Goal: Task Accomplishment & Management: Manage account settings

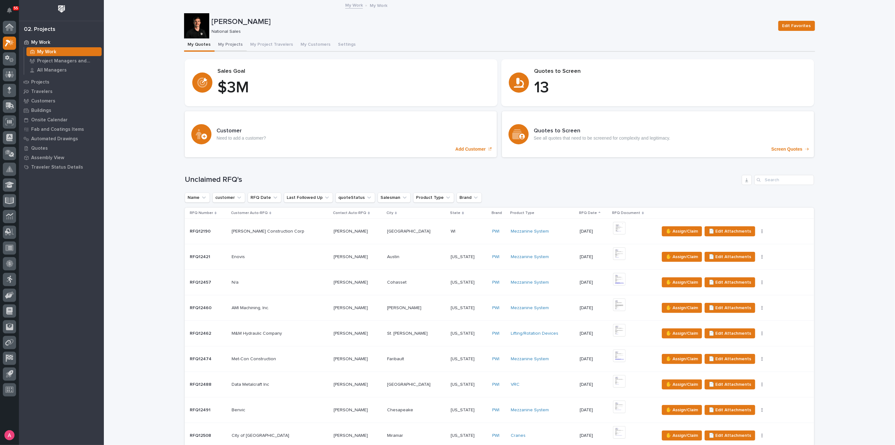
click at [231, 43] on button "My Projects" at bounding box center [231, 44] width 32 height 13
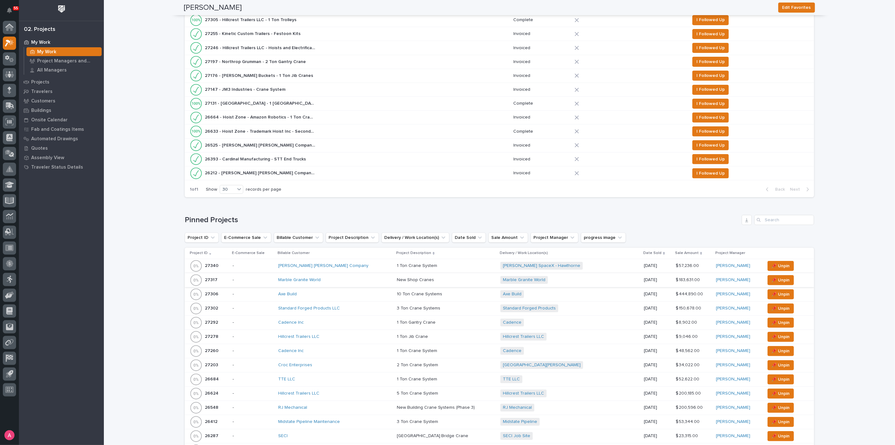
scroll to position [210, 0]
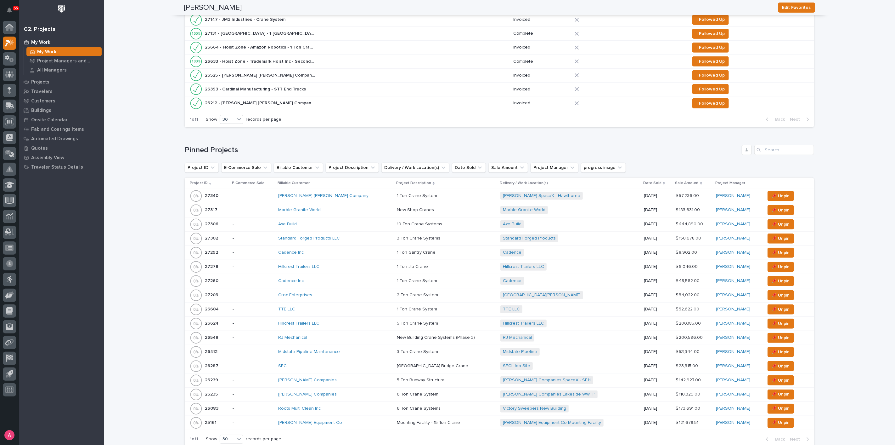
click at [346, 222] on div "Axe Build" at bounding box center [333, 223] width 110 height 5
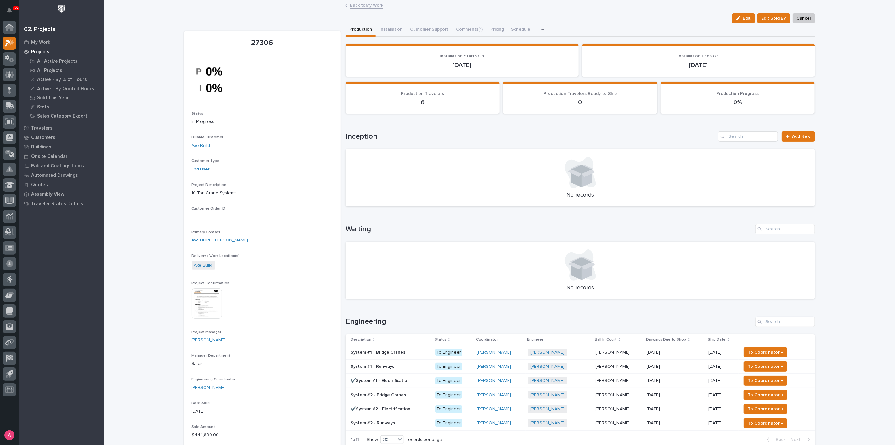
scroll to position [140, 0]
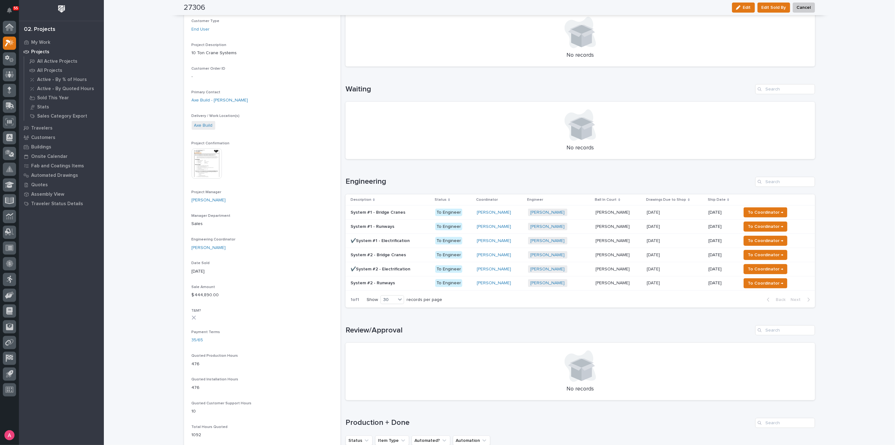
click at [644, 226] on td "[PERSON_NAME] [PERSON_NAME]" at bounding box center [618, 226] width 51 height 14
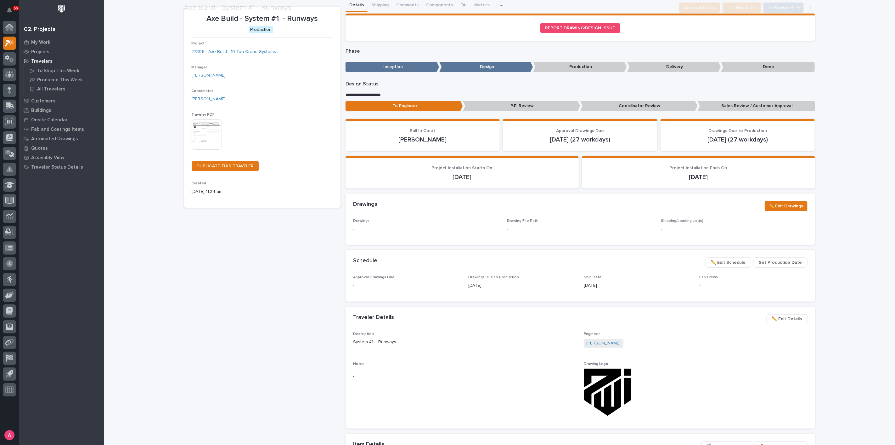
scroll to position [35, 0]
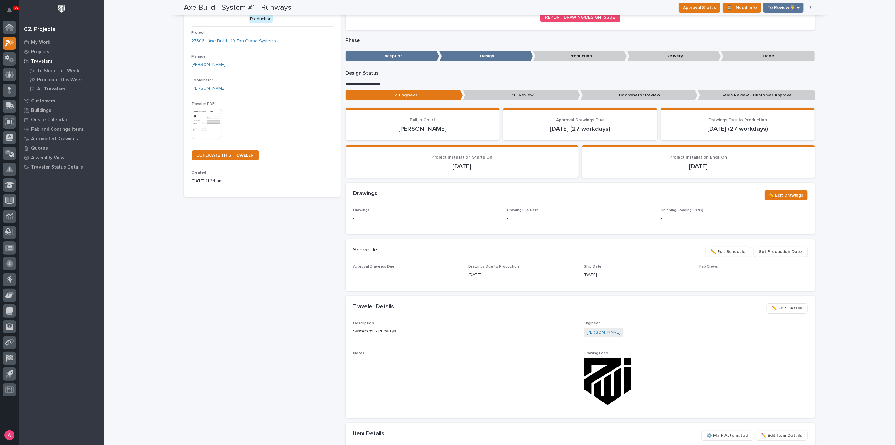
click at [740, 250] on span "✏️ Edit Schedule" at bounding box center [728, 252] width 35 height 8
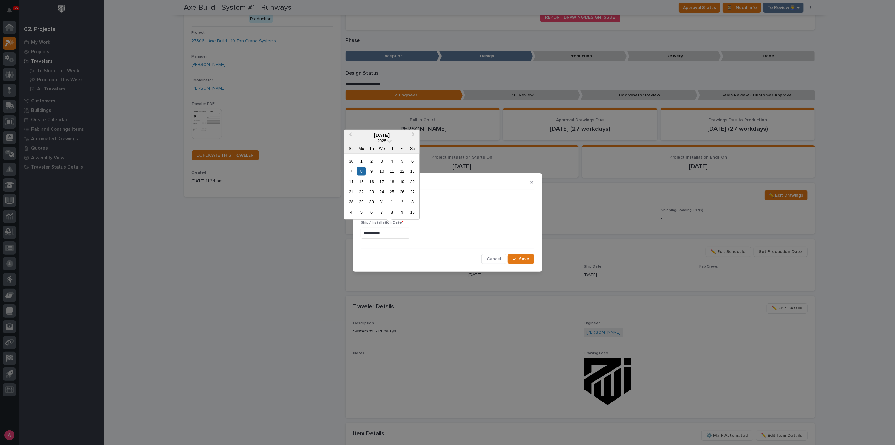
click at [409, 230] on input "**********" at bounding box center [386, 232] width 50 height 11
click at [361, 160] on div "1" at bounding box center [361, 160] width 9 height 9
type input "**********"
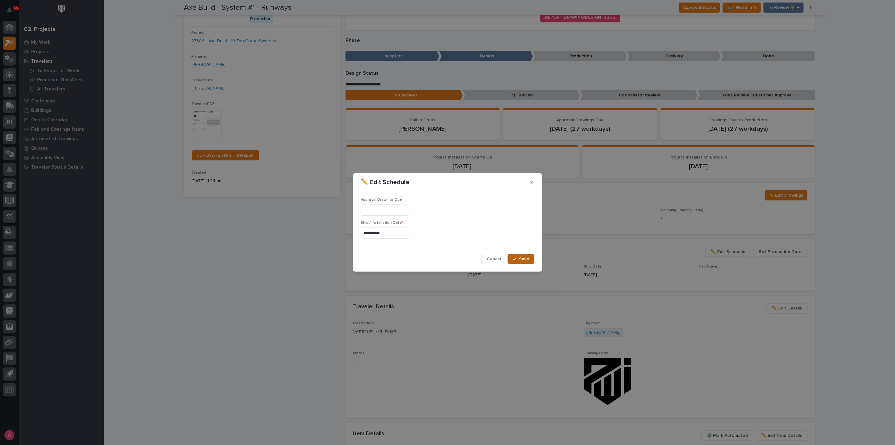
click at [526, 258] on span "Save" at bounding box center [524, 259] width 10 height 6
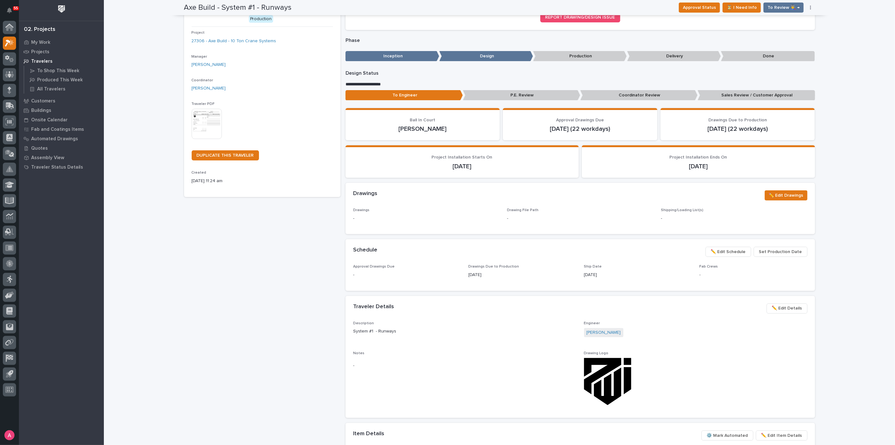
scroll to position [0, 0]
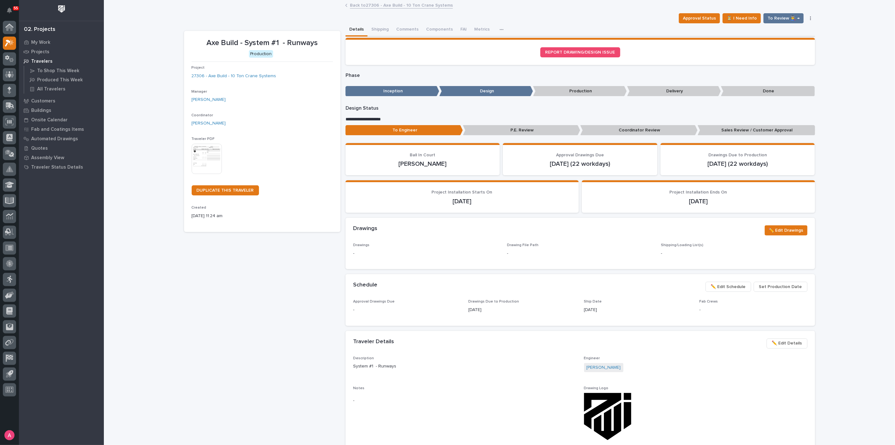
click at [379, 7] on link "Back to 27306 - Axe Build - 10 Ton Crane Systems" at bounding box center [401, 4] width 103 height 7
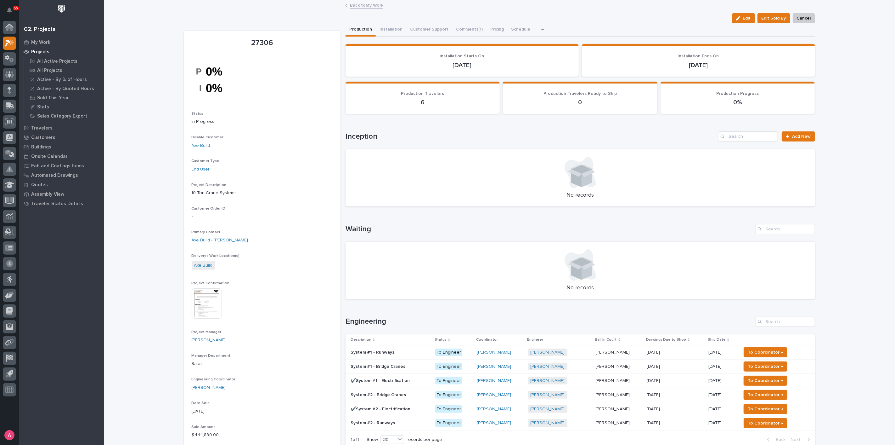
scroll to position [70, 0]
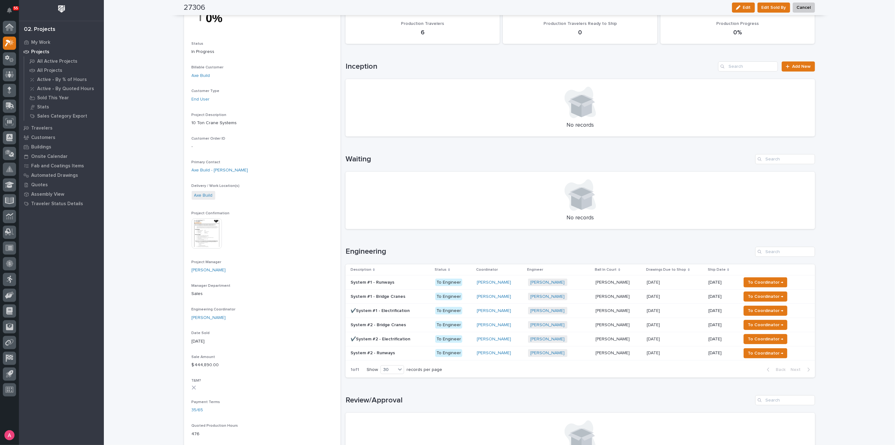
click at [709, 297] on p "[DATE]" at bounding box center [723, 296] width 28 height 5
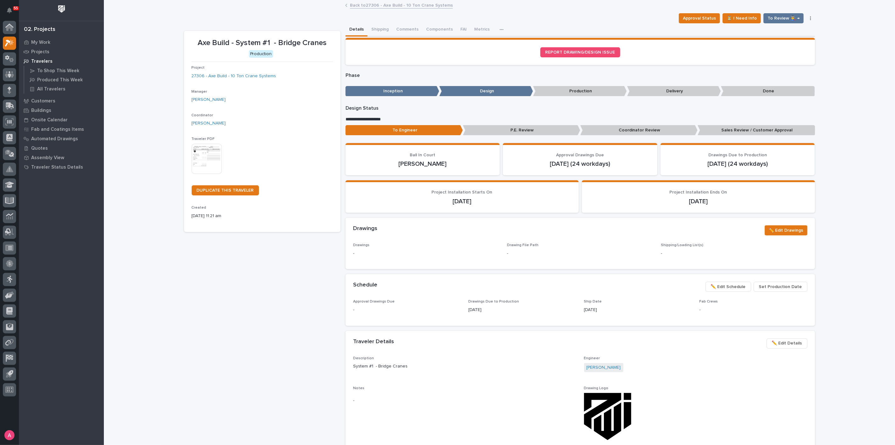
click at [734, 284] on span "✏️ Edit Schedule" at bounding box center [728, 287] width 35 height 8
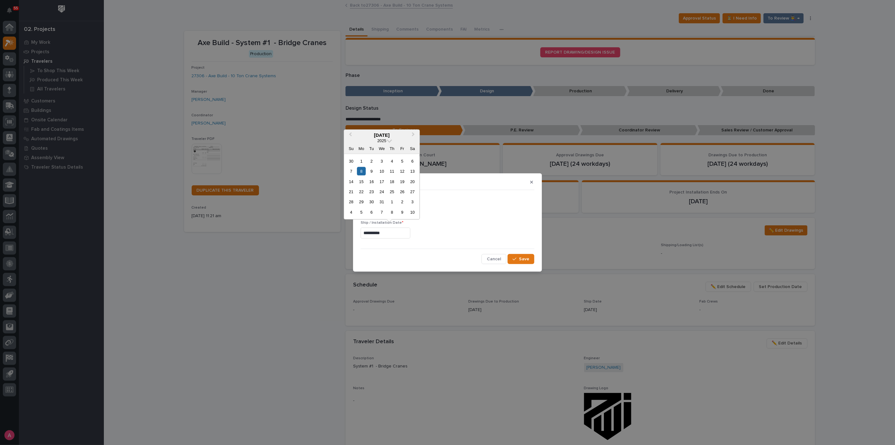
click at [399, 234] on input "**********" at bounding box center [386, 232] width 50 height 11
click at [364, 161] on div "1" at bounding box center [361, 160] width 9 height 9
type input "**********"
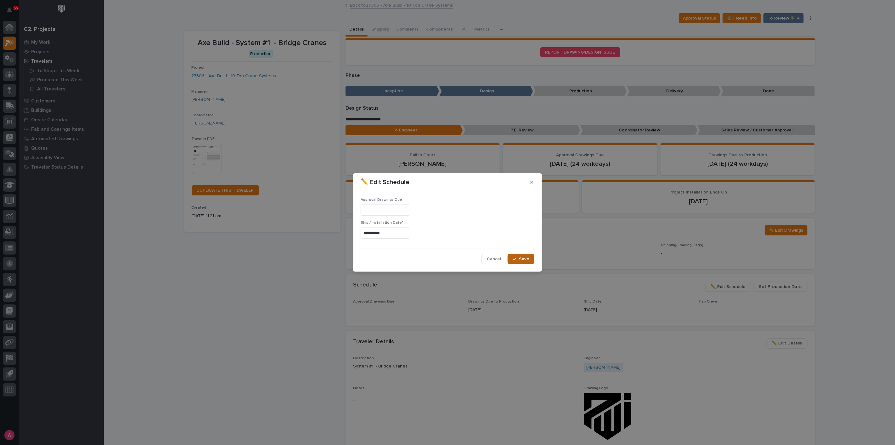
click at [530, 259] on button "Save" at bounding box center [521, 259] width 27 height 10
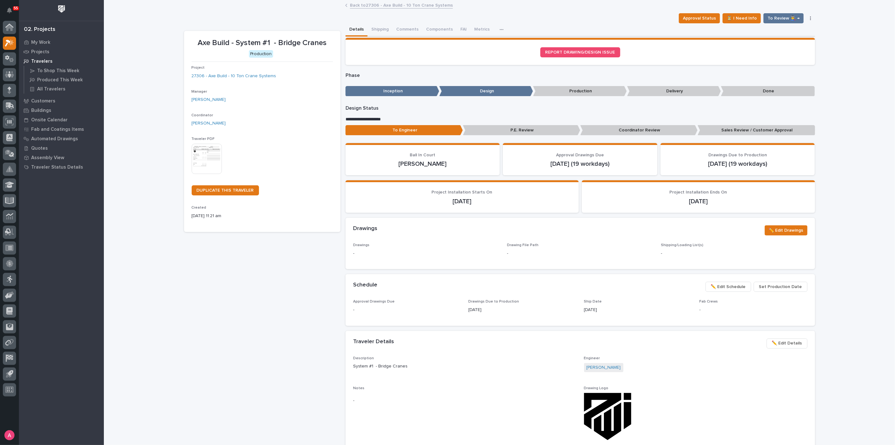
click at [389, 4] on link "Back to 27306 - Axe Build - 10 Ton Crane Systems" at bounding box center [401, 4] width 103 height 7
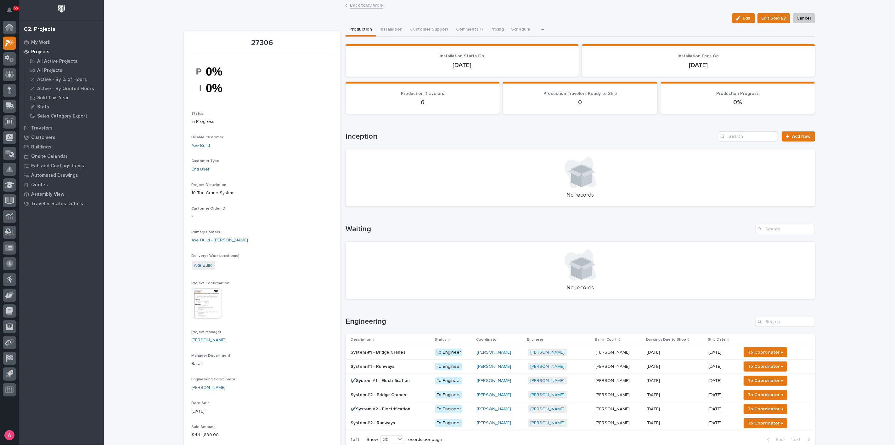
scroll to position [105, 0]
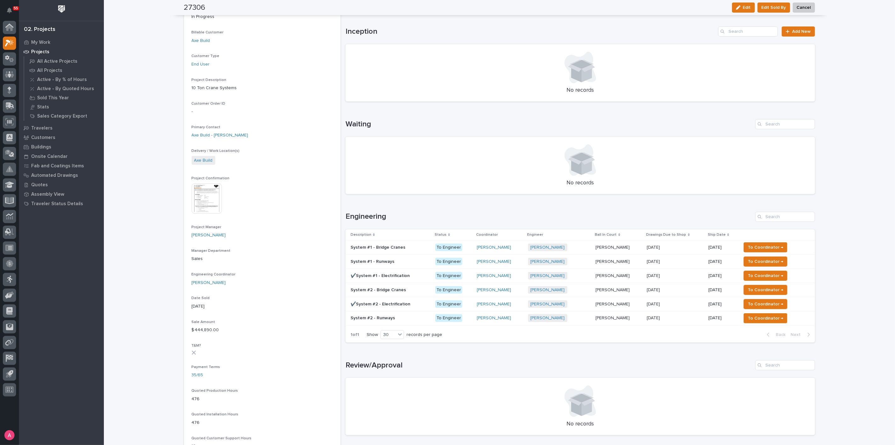
click at [702, 243] on div "[DATE] [DATE]" at bounding box center [675, 247] width 57 height 10
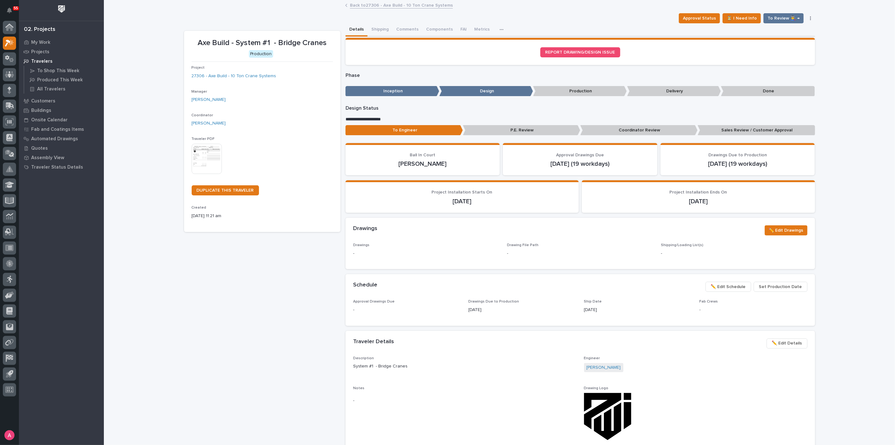
click at [725, 286] on span "✏️ Edit Schedule" at bounding box center [728, 287] width 35 height 8
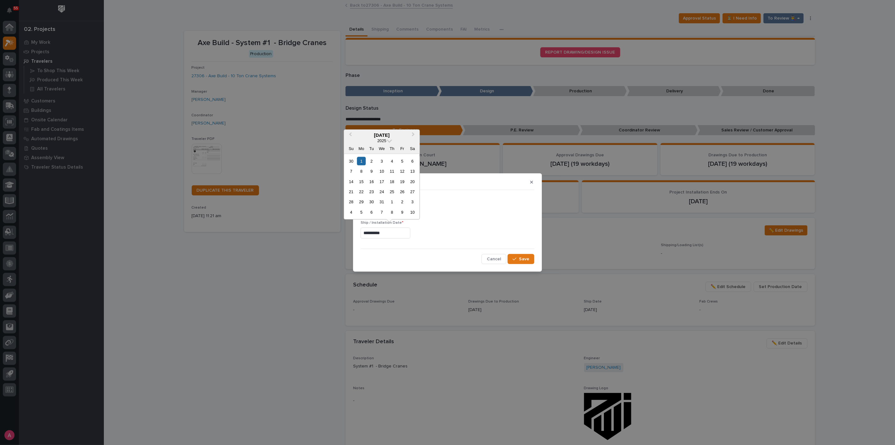
click at [399, 233] on input "**********" at bounding box center [386, 232] width 50 height 11
click at [350, 136] on span "Previous Month" at bounding box center [350, 135] width 0 height 8
click at [396, 201] on div "27" at bounding box center [392, 201] width 9 height 9
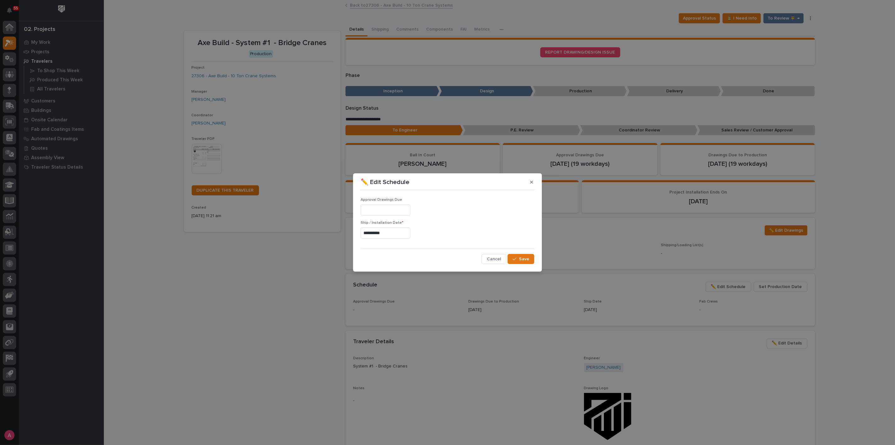
click at [398, 234] on input "**********" at bounding box center [386, 232] width 50 height 11
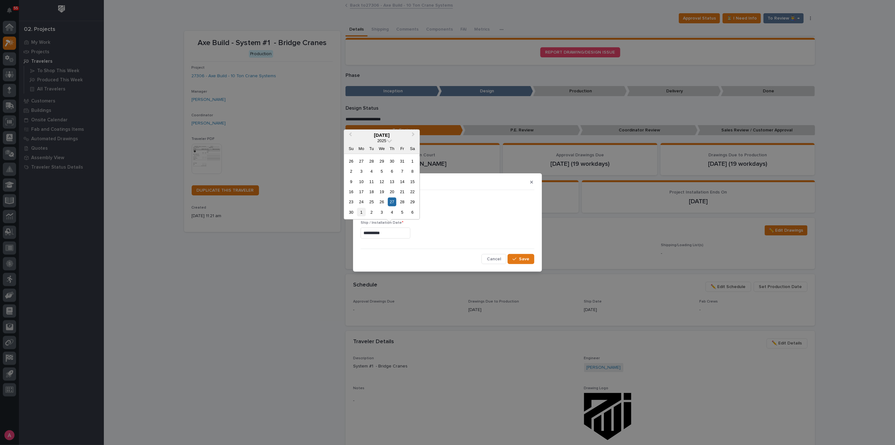
click at [363, 210] on div "1" at bounding box center [361, 212] width 9 height 9
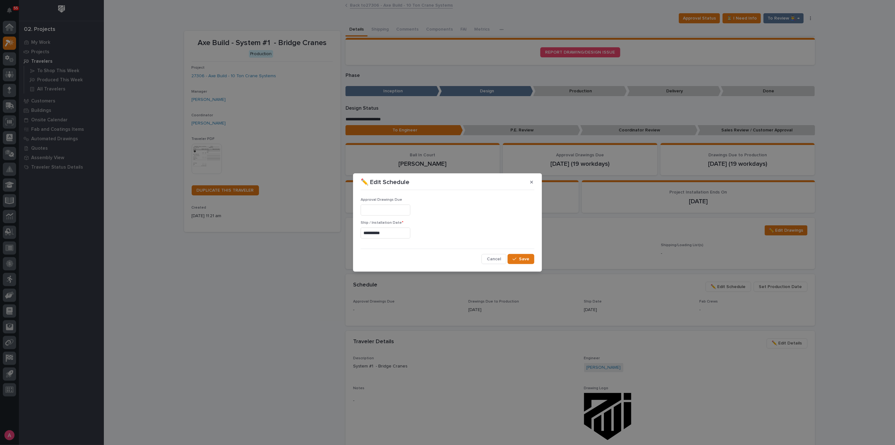
type input "**********"
click at [529, 258] on span "Save" at bounding box center [524, 259] width 10 height 6
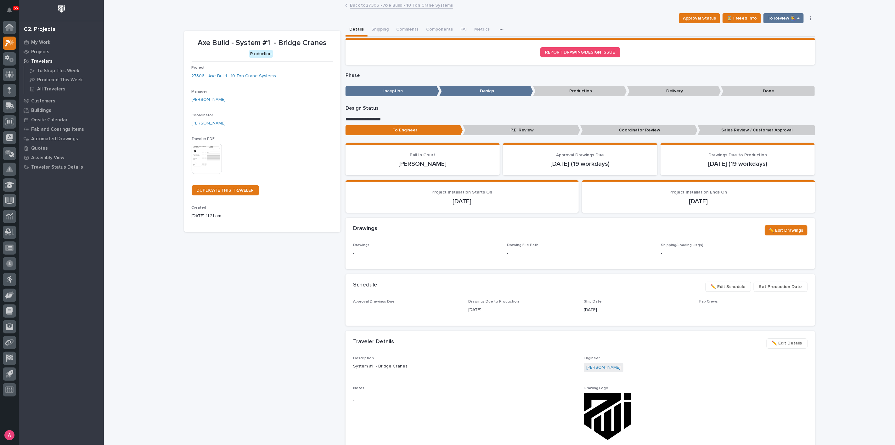
click at [358, 8] on link "Back to 27306 - Axe Build - 10 Ton Crane Systems" at bounding box center [401, 4] width 103 height 7
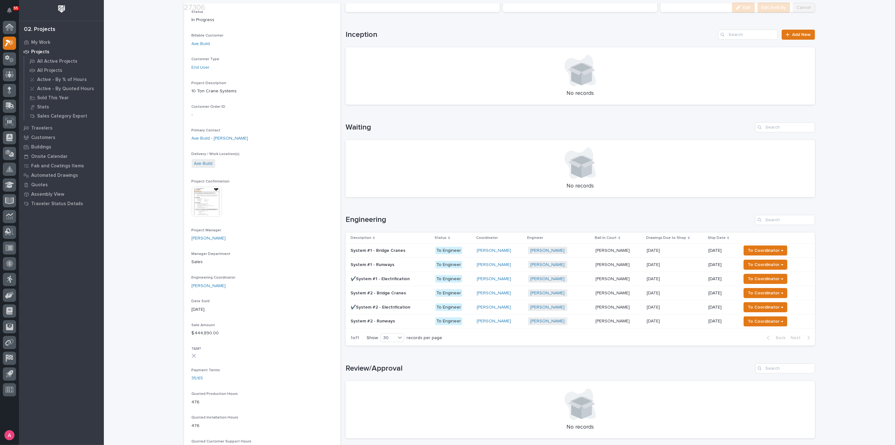
scroll to position [105, 0]
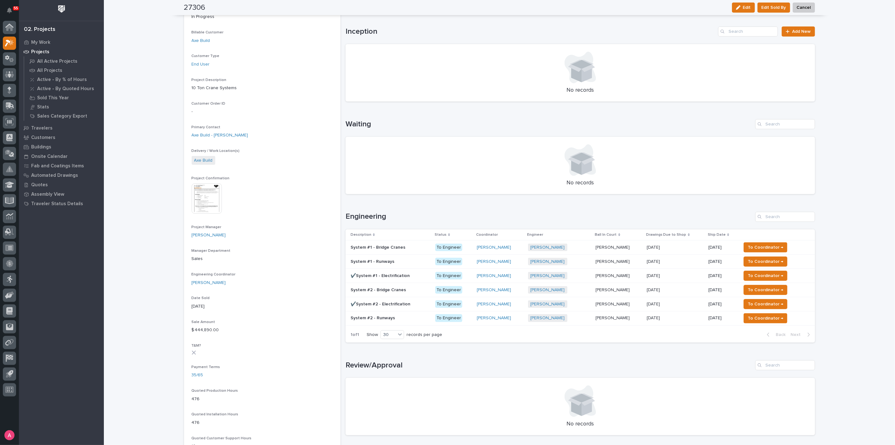
click at [710, 273] on p "[DATE]" at bounding box center [723, 275] width 28 height 5
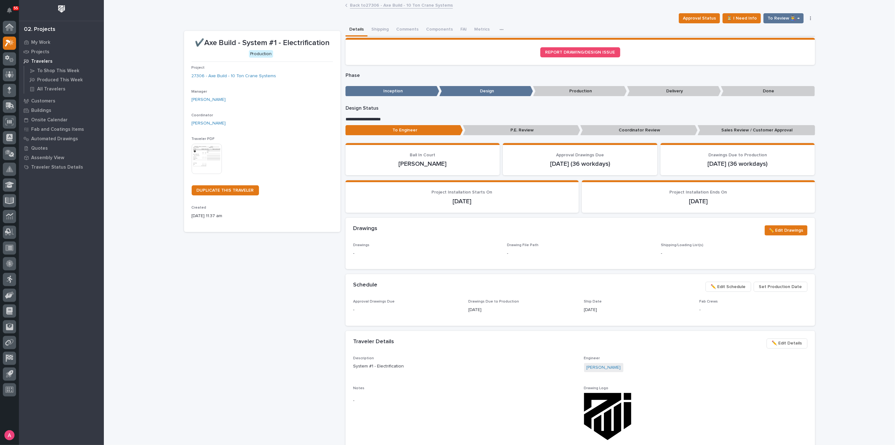
click at [717, 288] on span "✏️ Edit Schedule" at bounding box center [728, 287] width 35 height 8
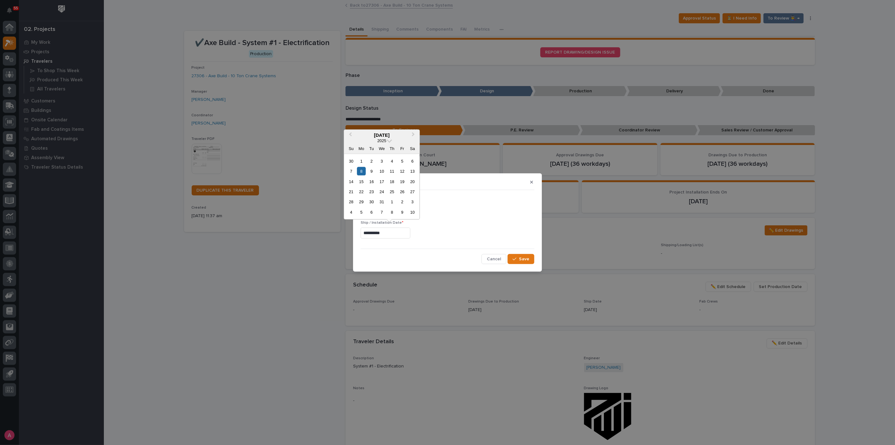
click at [377, 237] on input "**********" at bounding box center [386, 232] width 50 height 11
click at [361, 163] on div "1" at bounding box center [361, 160] width 9 height 9
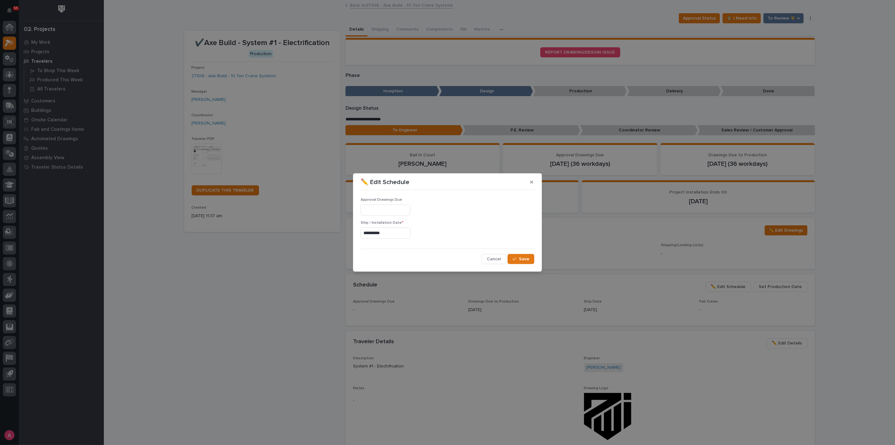
type input "**********"
click at [516, 260] on icon "button" at bounding box center [515, 259] width 4 height 4
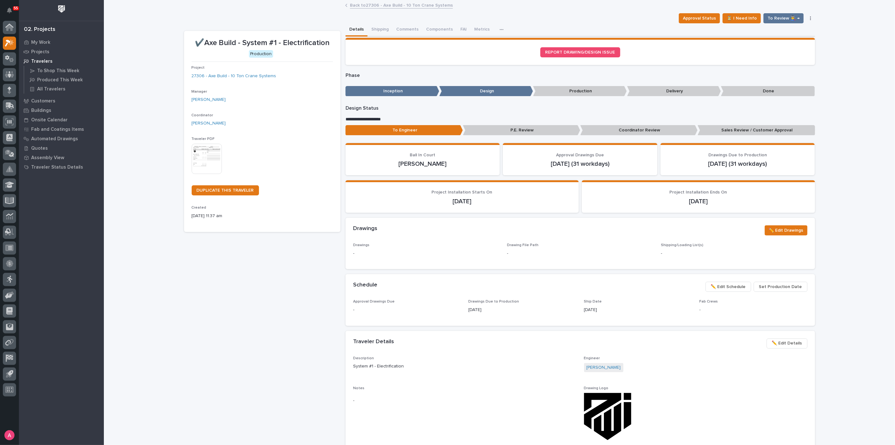
click at [393, 6] on link "Back to 27306 - Axe Build - 10 Ton Crane Systems" at bounding box center [401, 4] width 103 height 7
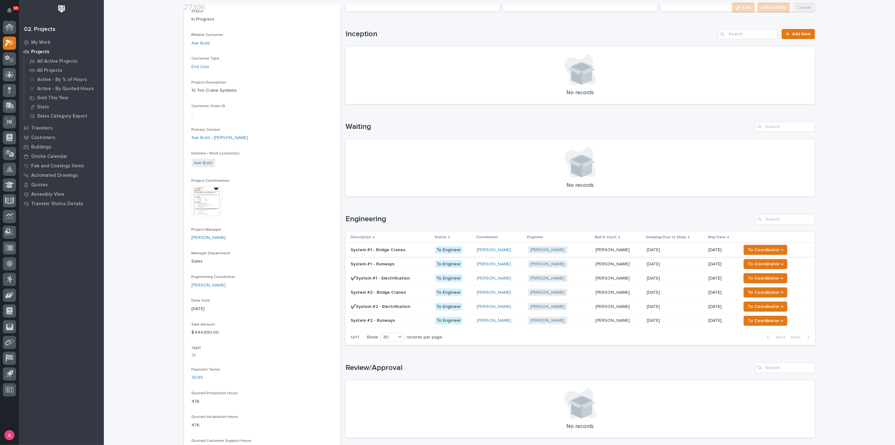
scroll to position [105, 0]
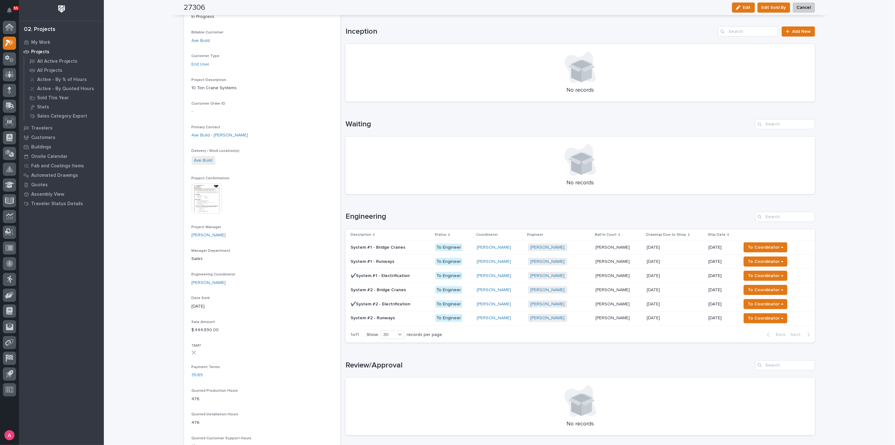
click at [711, 287] on p "[DATE]" at bounding box center [723, 289] width 28 height 5
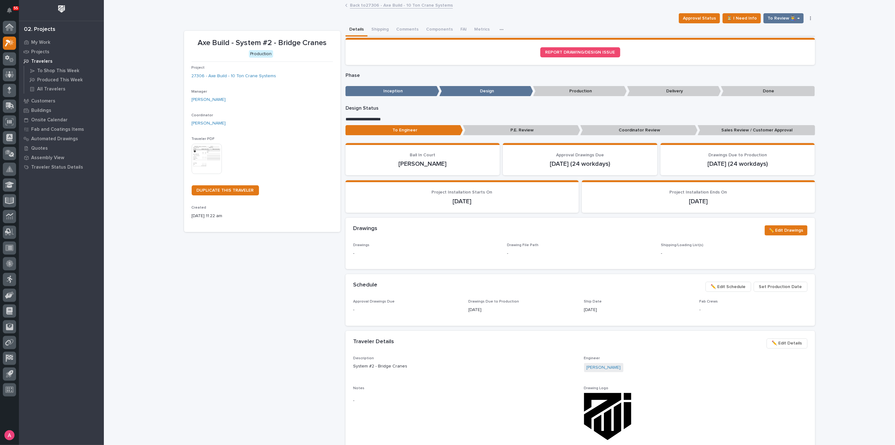
click at [716, 283] on span "✏️ Edit Schedule" at bounding box center [728, 287] width 35 height 8
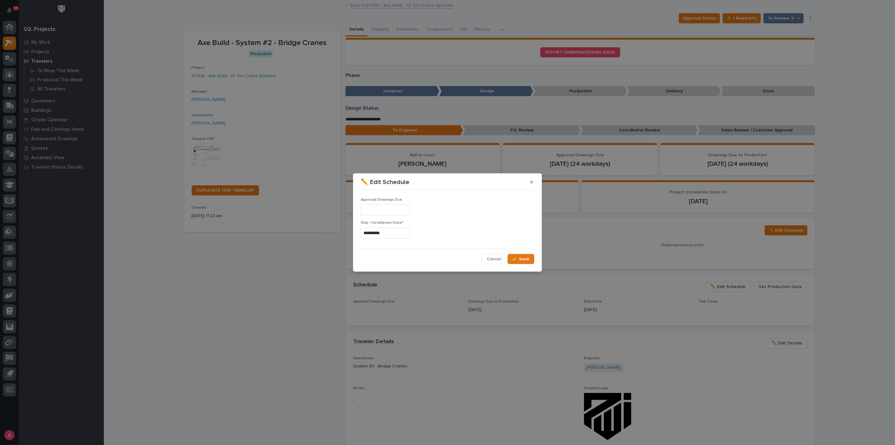
click at [399, 229] on input "**********" at bounding box center [386, 232] width 50 height 11
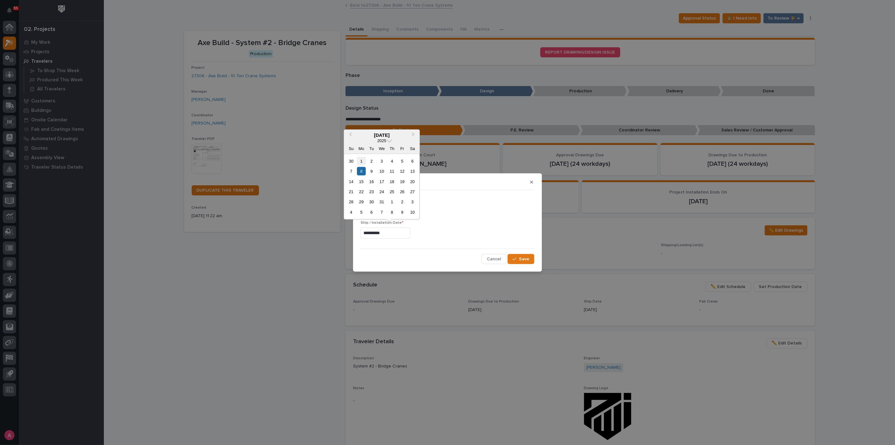
click at [361, 161] on div "1" at bounding box center [361, 160] width 9 height 9
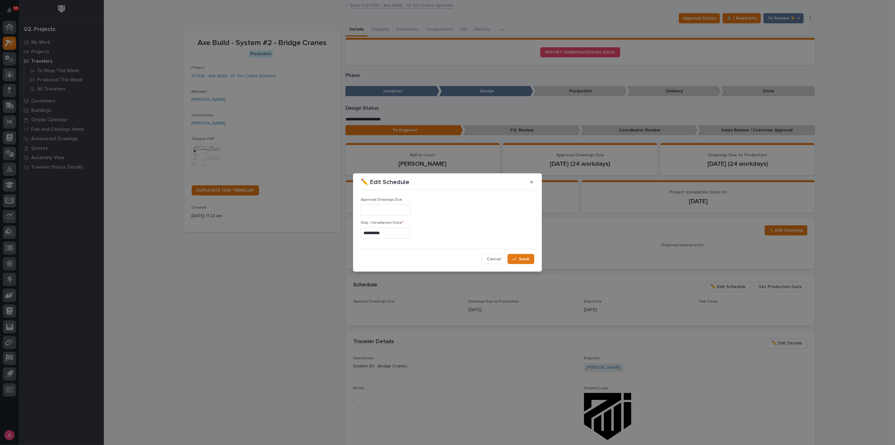
type input "**********"
click at [524, 260] on span "Save" at bounding box center [524, 259] width 10 height 6
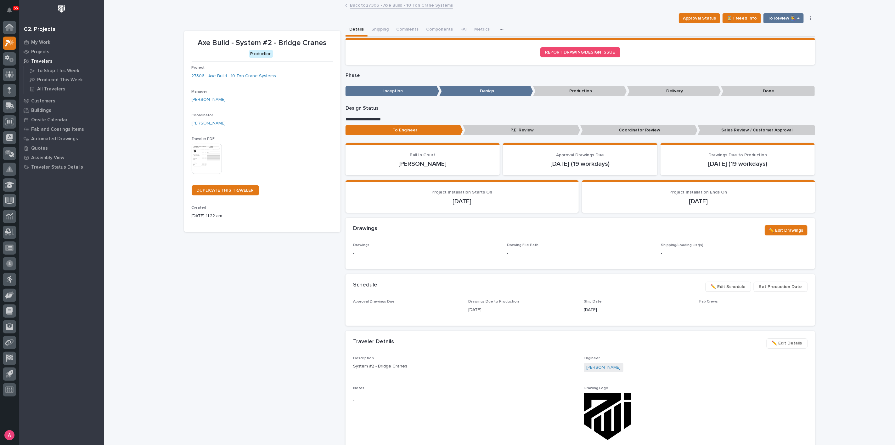
click at [362, 8] on link "Back to 27306 - Axe Build - 10 Ton Crane Systems" at bounding box center [401, 4] width 103 height 7
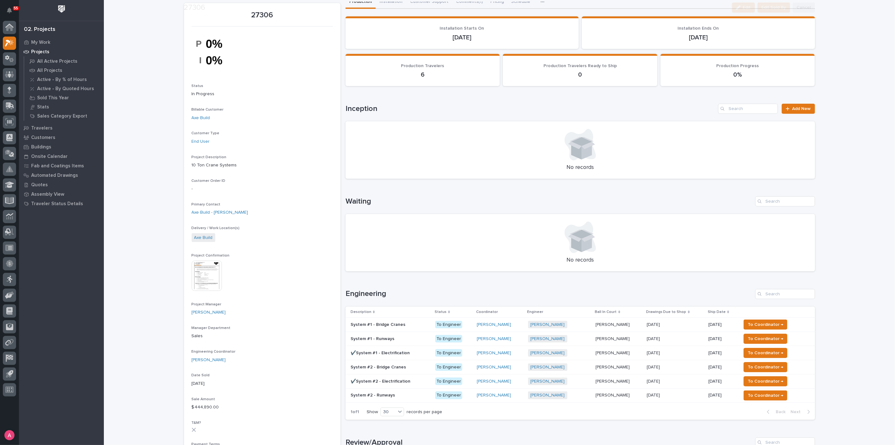
scroll to position [70, 0]
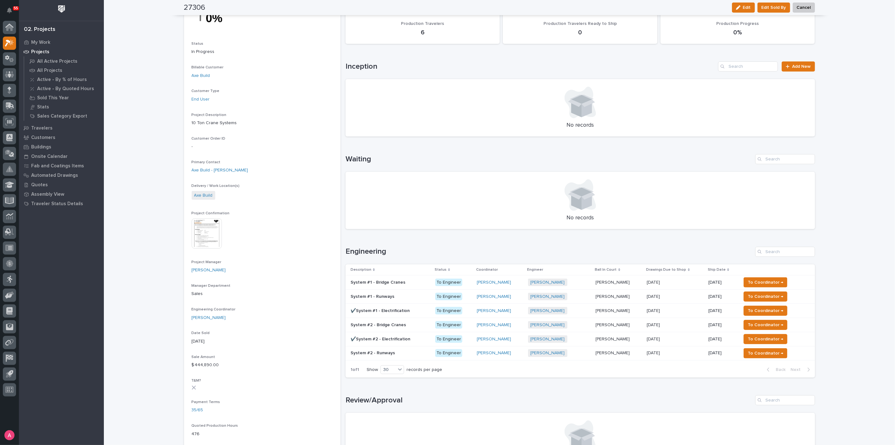
click at [688, 337] on p at bounding box center [675, 338] width 57 height 5
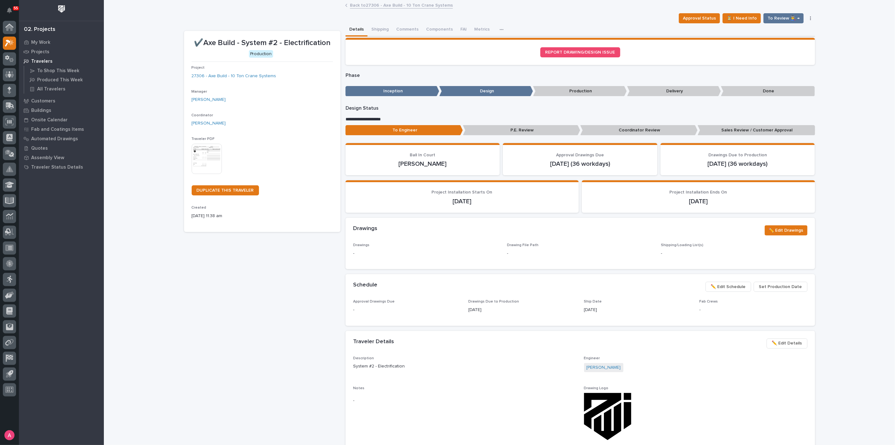
click at [725, 287] on span "✏️ Edit Schedule" at bounding box center [728, 287] width 35 height 8
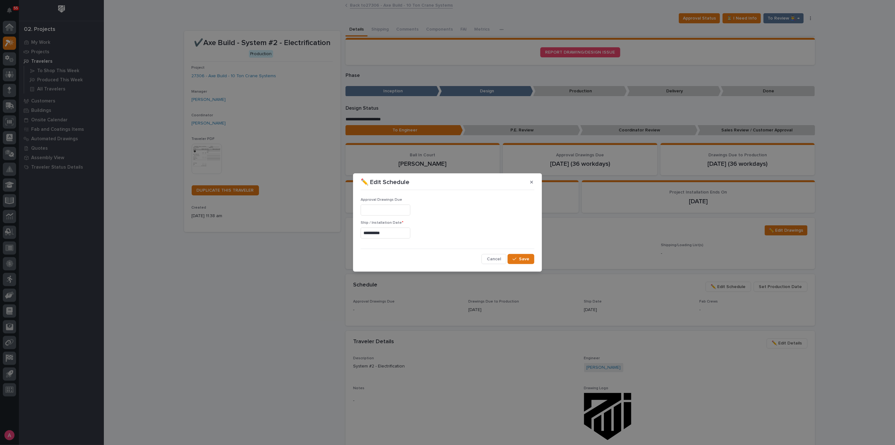
click at [407, 233] on input "**********" at bounding box center [386, 232] width 50 height 11
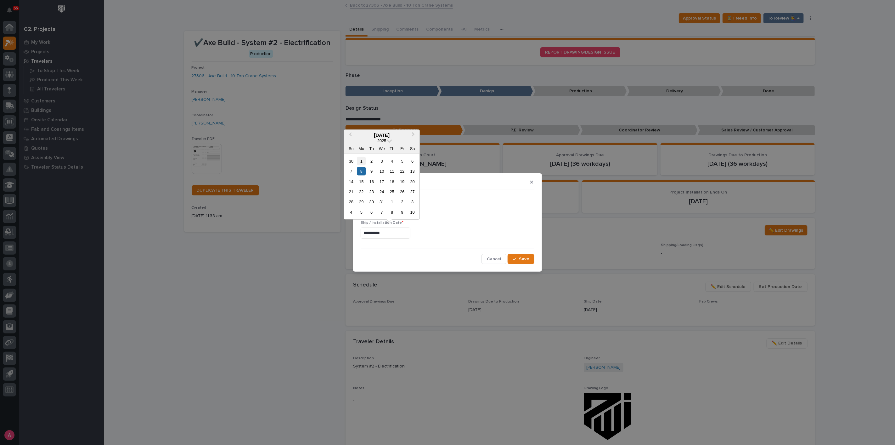
click at [359, 161] on div "1" at bounding box center [361, 160] width 9 height 9
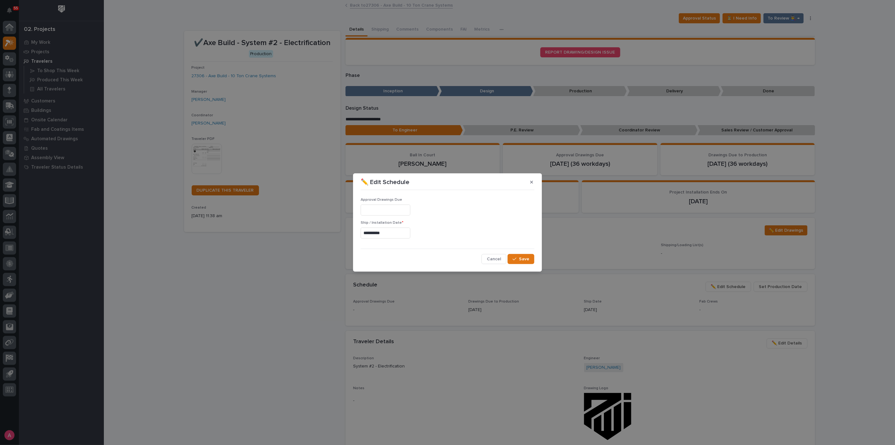
type input "**********"
click at [519, 256] on button "Save" at bounding box center [521, 259] width 27 height 10
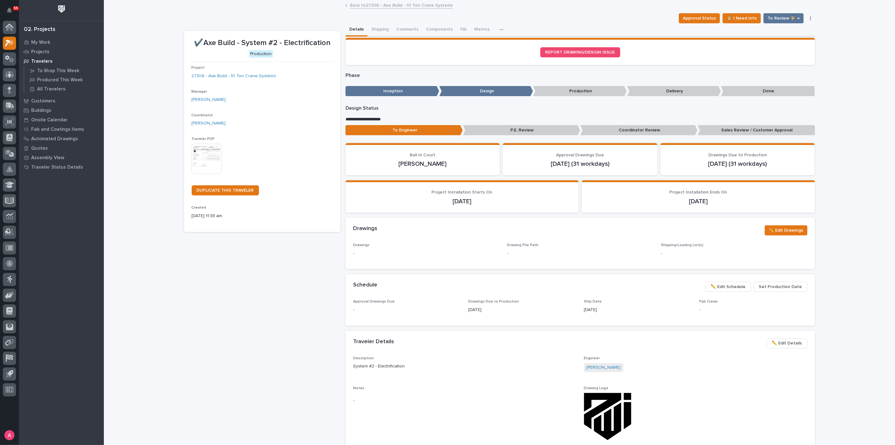
click at [373, 7] on link "Back to 27306 - Axe Build - 10 Ton Crane Systems" at bounding box center [401, 4] width 103 height 7
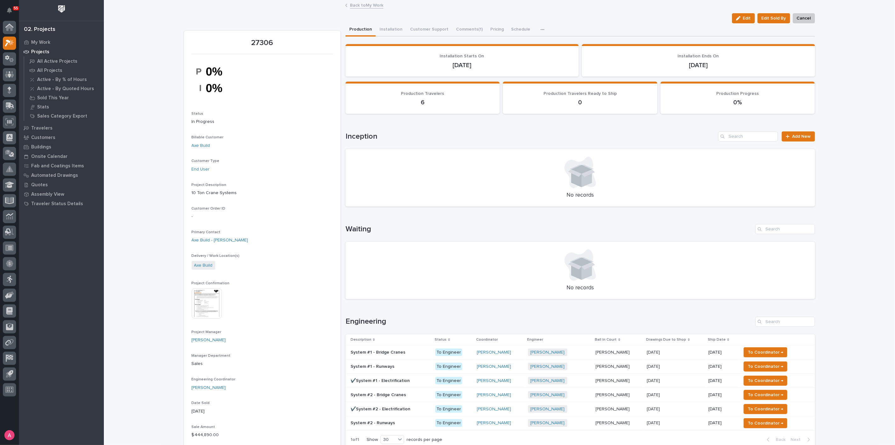
click at [720, 421] on p "[DATE]" at bounding box center [723, 422] width 28 height 5
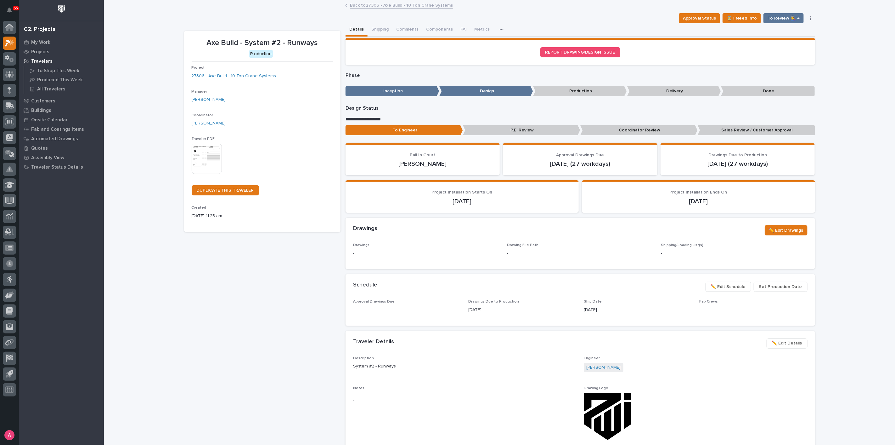
click at [724, 285] on span "✏️ Edit Schedule" at bounding box center [728, 287] width 35 height 8
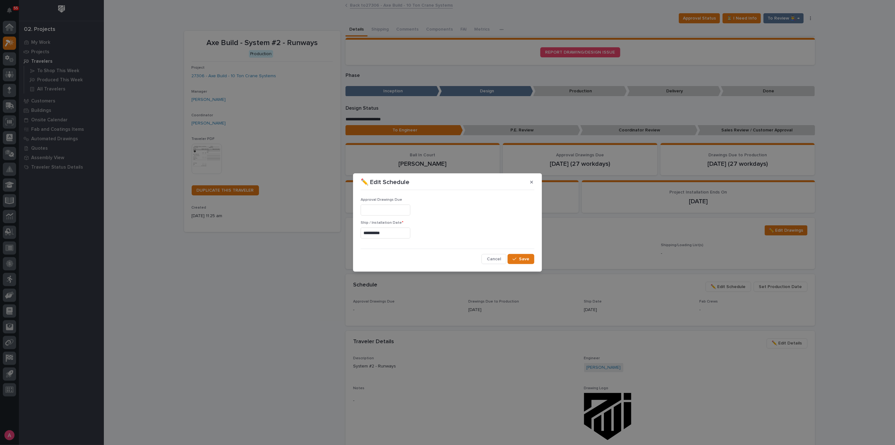
click at [396, 233] on input "**********" at bounding box center [386, 232] width 50 height 11
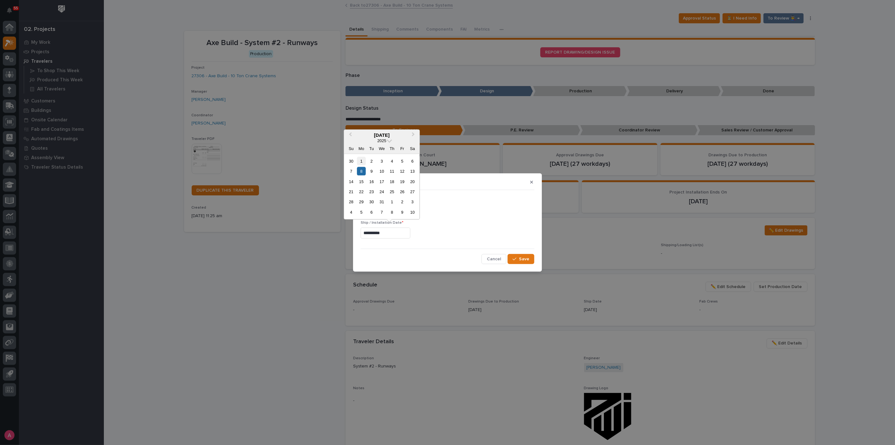
click at [359, 164] on div "1" at bounding box center [361, 160] width 9 height 9
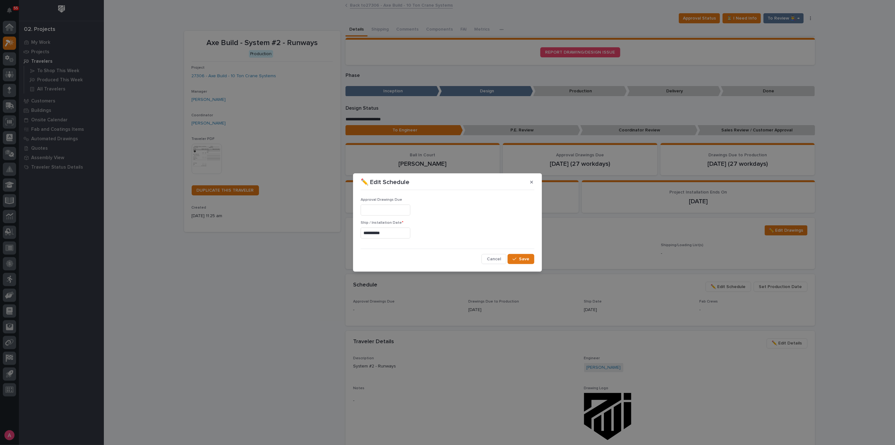
type input "**********"
click at [518, 258] on div "button" at bounding box center [516, 259] width 6 height 4
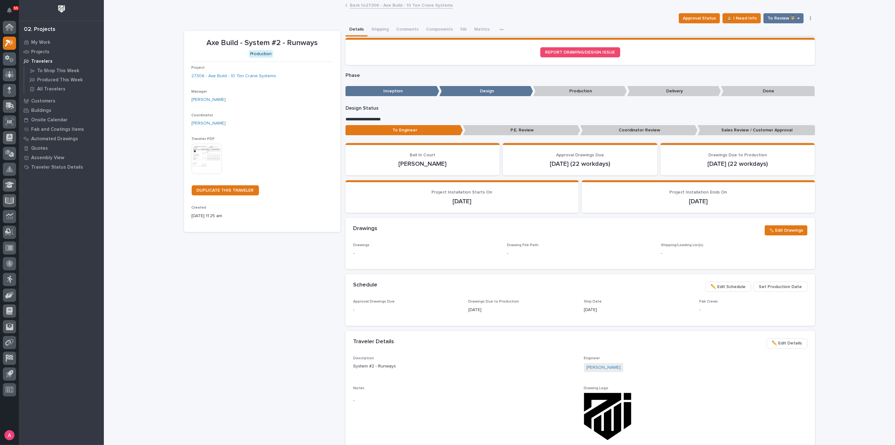
click at [790, 286] on span "Set Production Date" at bounding box center [780, 287] width 43 height 8
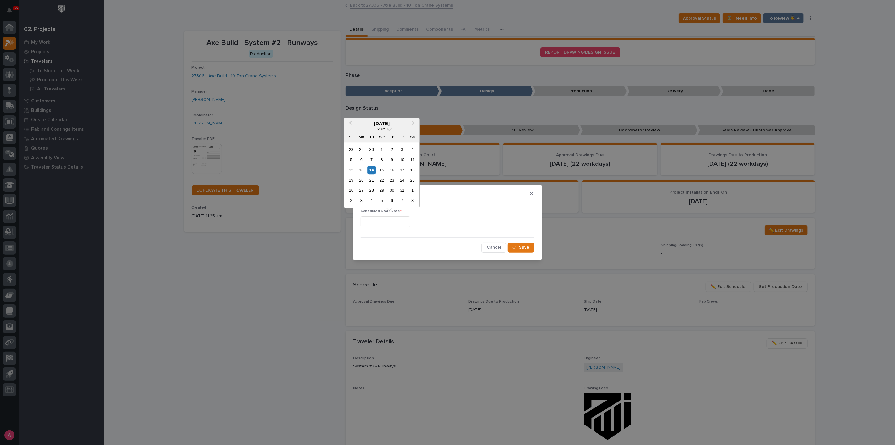
click at [401, 219] on input "text" at bounding box center [386, 221] width 50 height 11
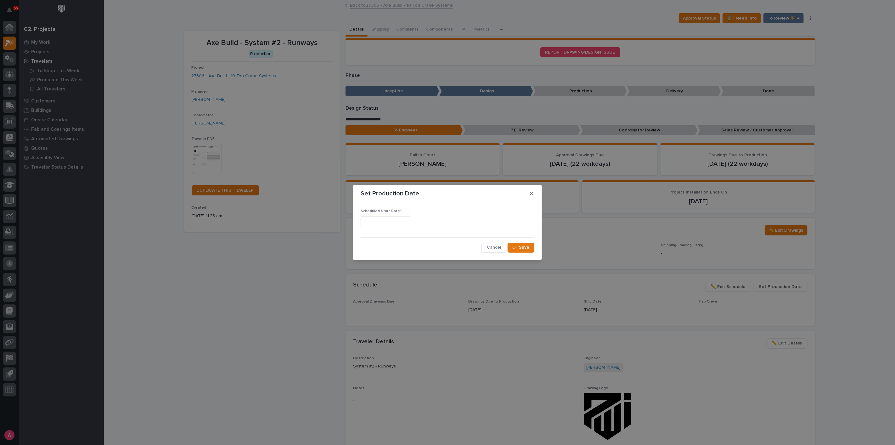
click at [466, 150] on div "Set Production Date Scheduled Start Date * Cancel Save" at bounding box center [447, 222] width 895 height 445
click at [530, 192] on button "button" at bounding box center [532, 193] width 10 height 10
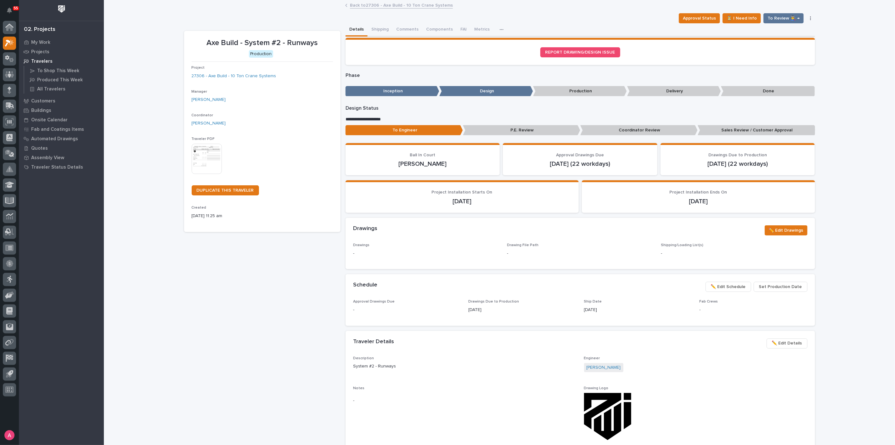
click at [406, 3] on link "Back to 27306 - Axe Build - 10 Ton Crane Systems" at bounding box center [401, 4] width 103 height 7
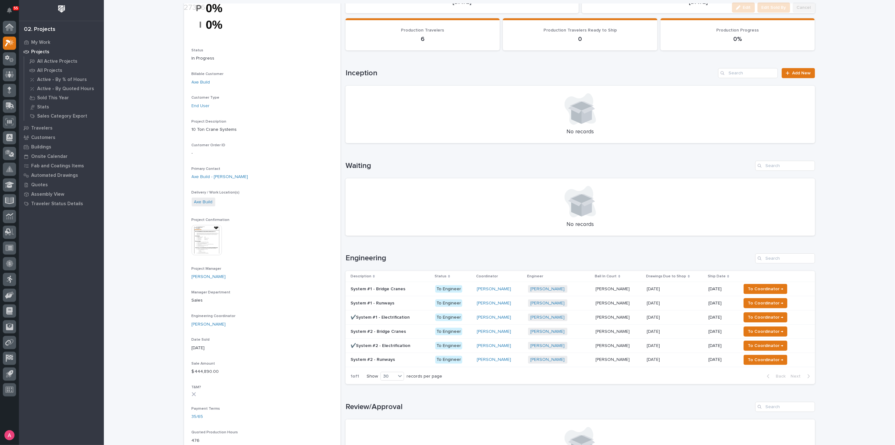
scroll to position [70, 0]
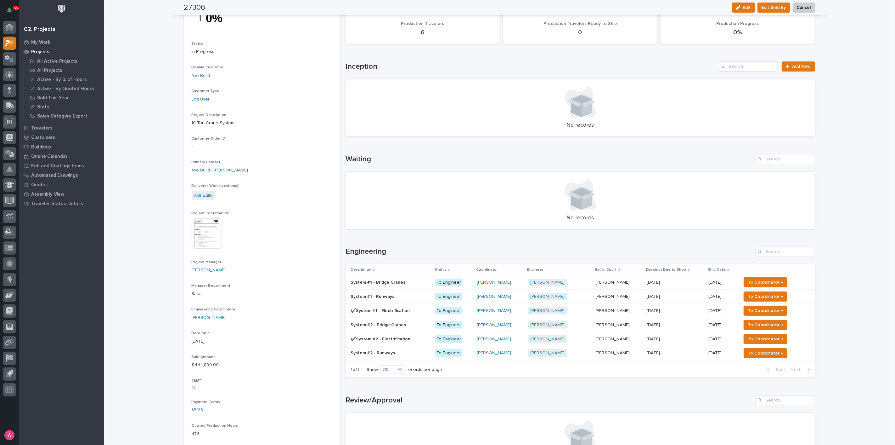
click at [640, 326] on div "[PERSON_NAME] [PERSON_NAME]" at bounding box center [619, 325] width 46 height 10
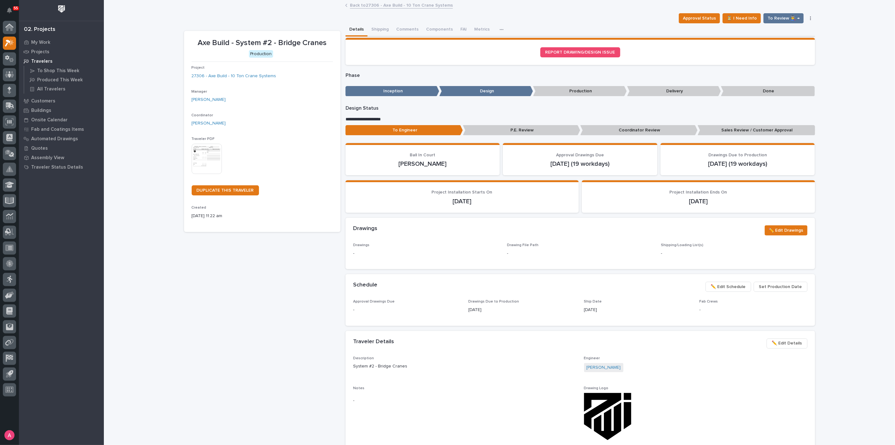
click at [770, 287] on span "Set Production Date" at bounding box center [780, 287] width 43 height 8
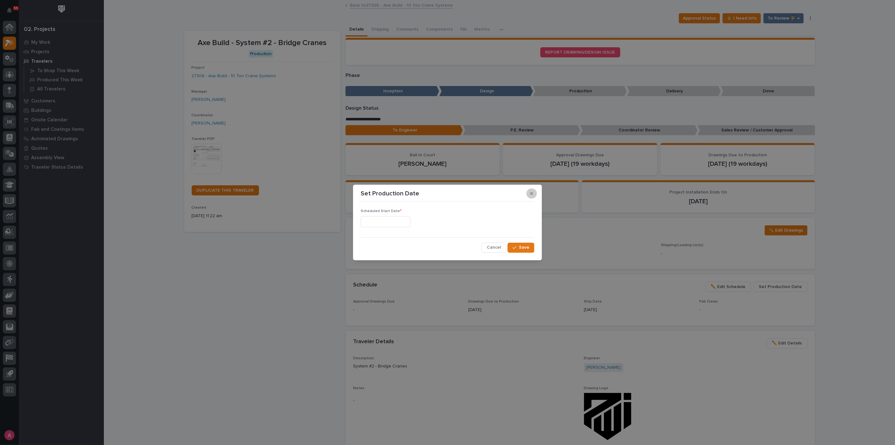
click at [532, 194] on icon "button" at bounding box center [532, 193] width 3 height 3
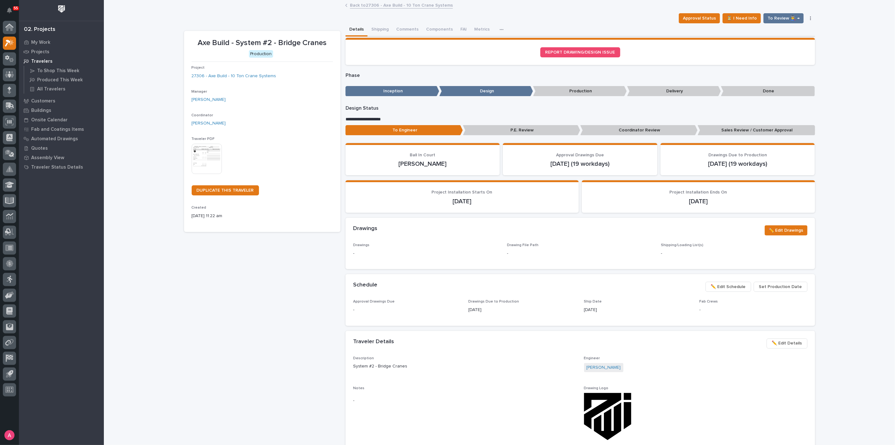
click at [772, 285] on span "Set Production Date" at bounding box center [780, 287] width 43 height 8
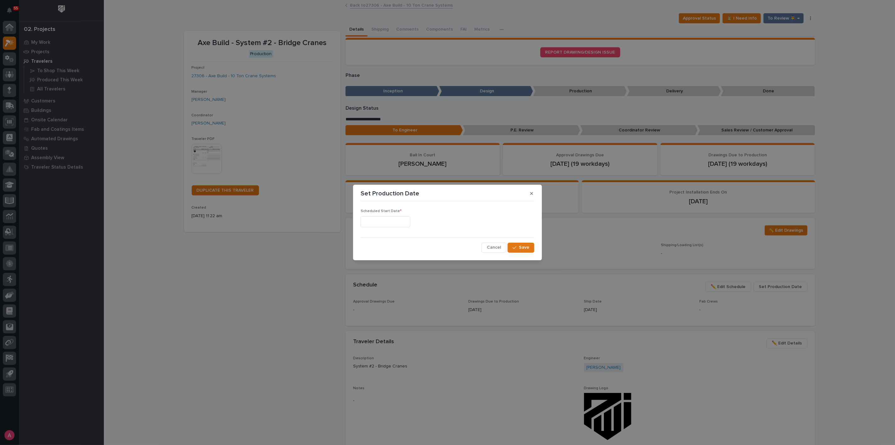
click at [384, 220] on input "text" at bounding box center [386, 221] width 50 height 11
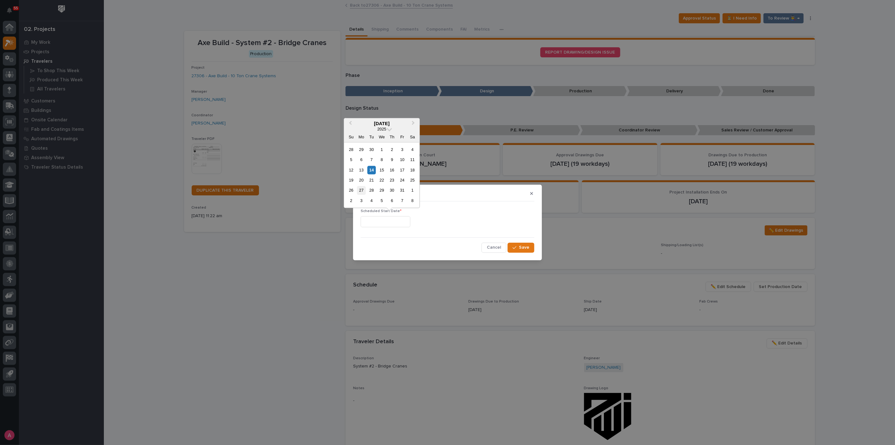
click at [360, 190] on div "27" at bounding box center [361, 190] width 9 height 9
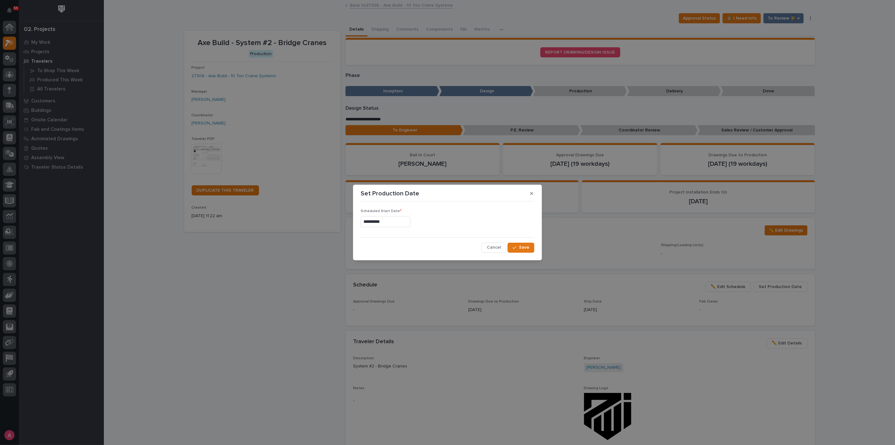
click at [396, 219] on input "**********" at bounding box center [386, 221] width 50 height 11
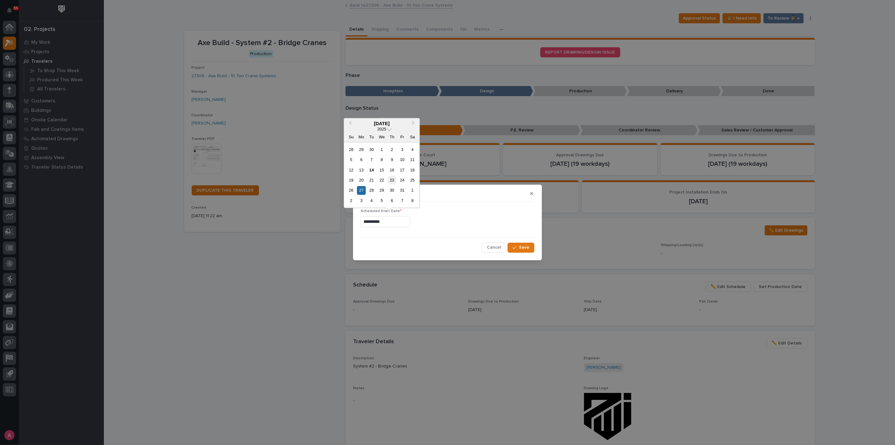
click at [392, 182] on div "23" at bounding box center [392, 180] width 9 height 9
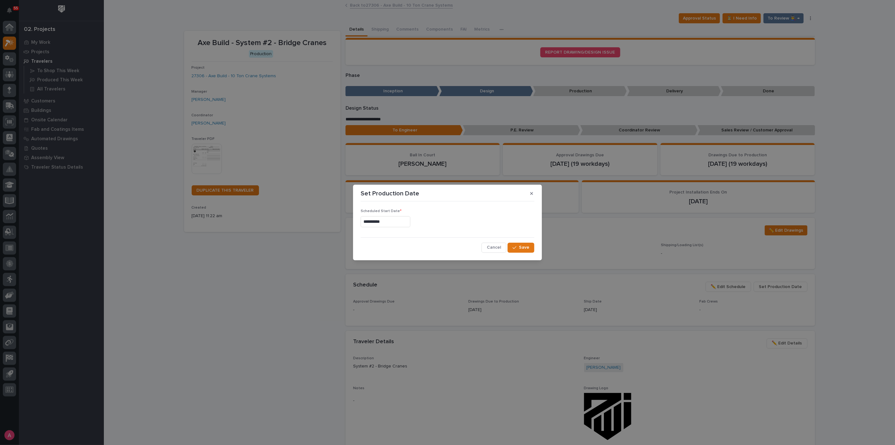
type input "**********"
click at [524, 248] on span "Save" at bounding box center [524, 247] width 10 height 6
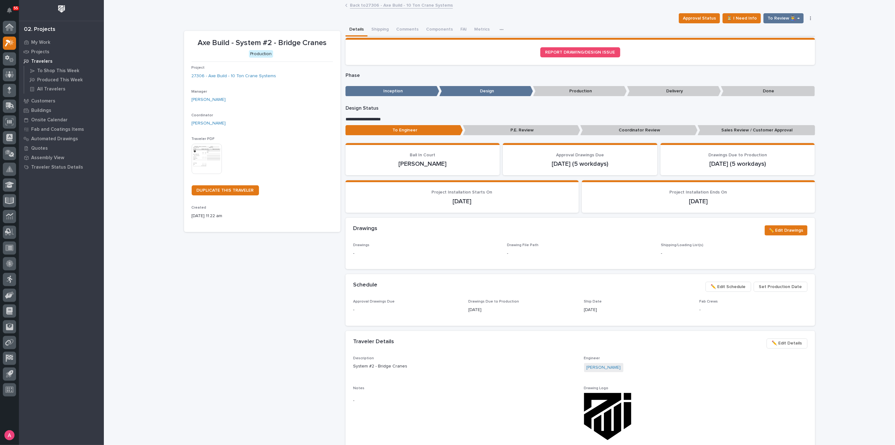
click at [740, 288] on span "✏️ Edit Schedule" at bounding box center [728, 287] width 35 height 8
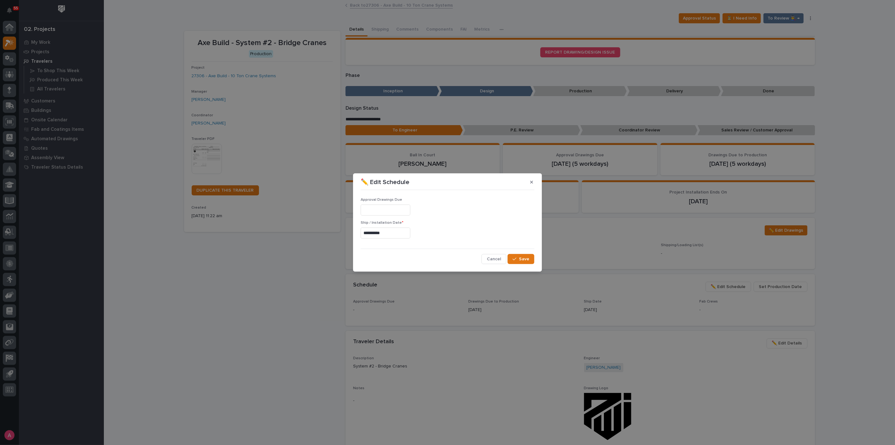
click at [566, 229] on div "**********" at bounding box center [447, 222] width 895 height 445
drag, startPoint x: 771, startPoint y: 286, endPoint x: 698, endPoint y: 258, distance: 77.8
click at [771, 286] on div "**********" at bounding box center [447, 222] width 895 height 445
click at [533, 182] on icon "button" at bounding box center [532, 182] width 3 height 4
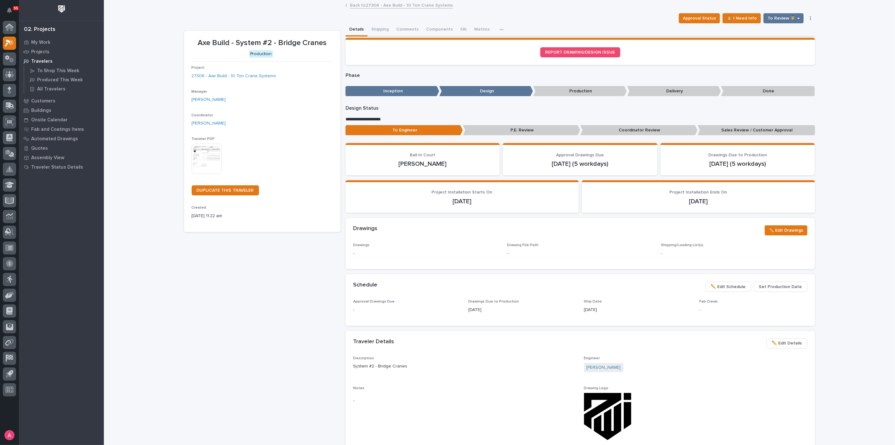
click at [769, 283] on span "Set Production Date" at bounding box center [780, 287] width 43 height 8
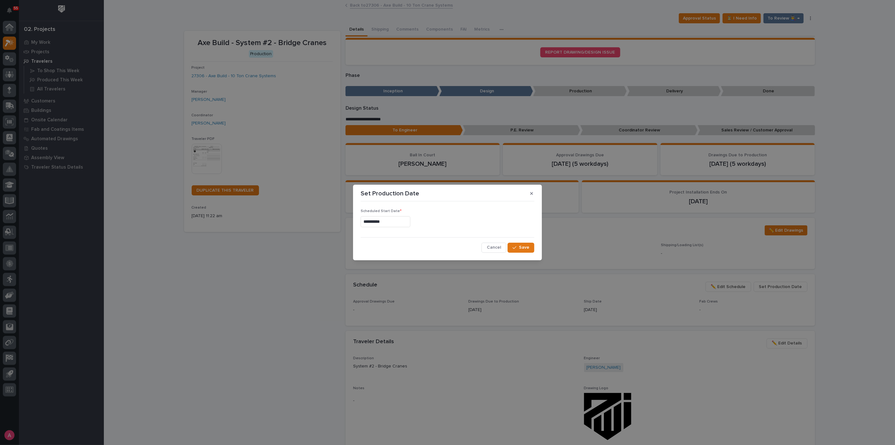
click at [389, 217] on input "**********" at bounding box center [386, 221] width 50 height 11
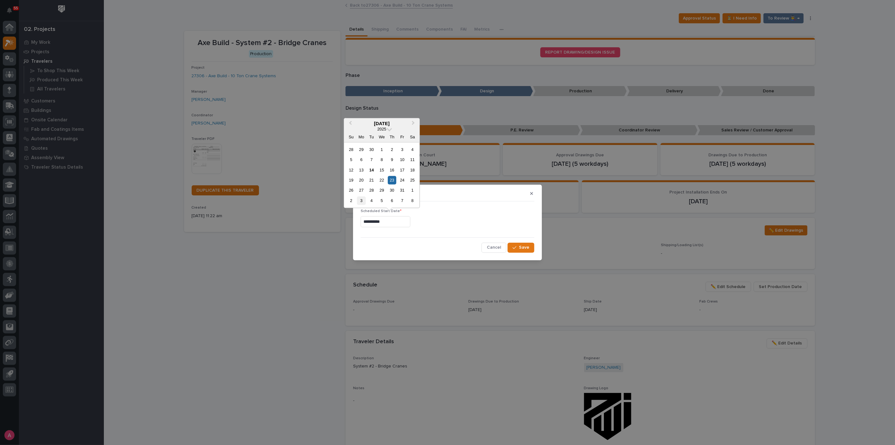
click at [365, 198] on div "3" at bounding box center [361, 200] width 9 height 9
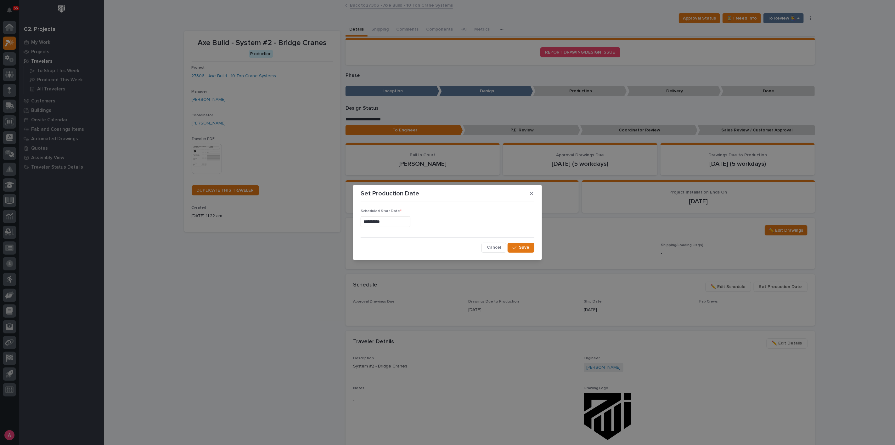
type input "**********"
click at [529, 243] on button "Save" at bounding box center [521, 247] width 27 height 10
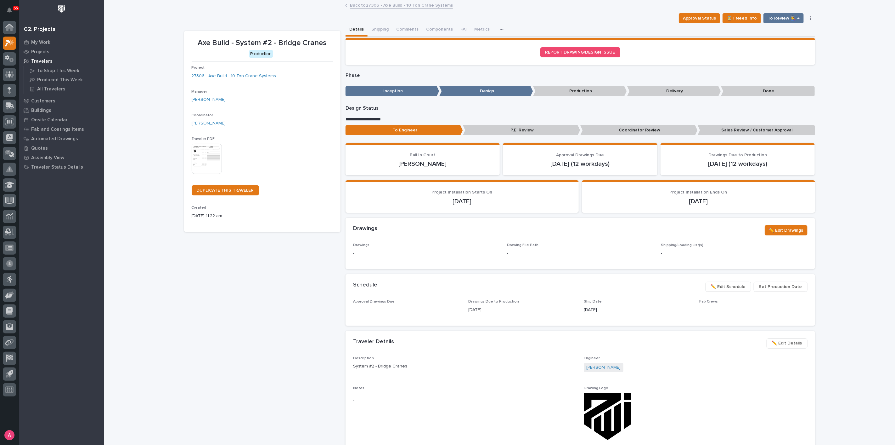
click at [369, 6] on link "Back to 27306 - Axe Build - 10 Ton Crane Systems" at bounding box center [401, 4] width 103 height 7
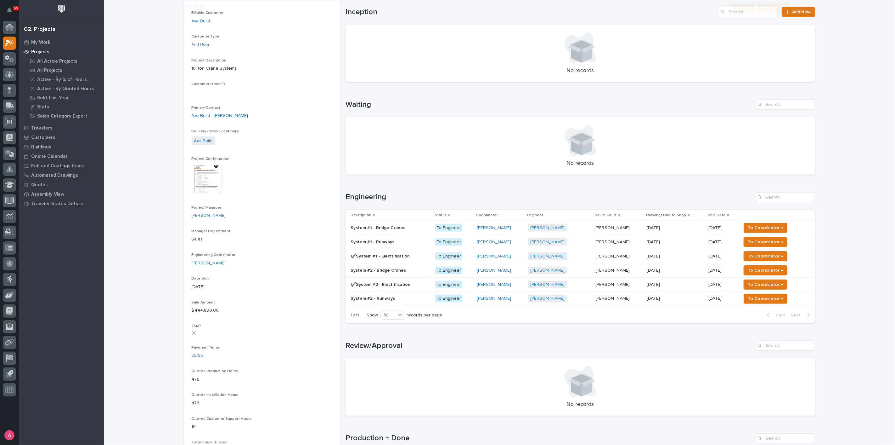
scroll to position [175, 0]
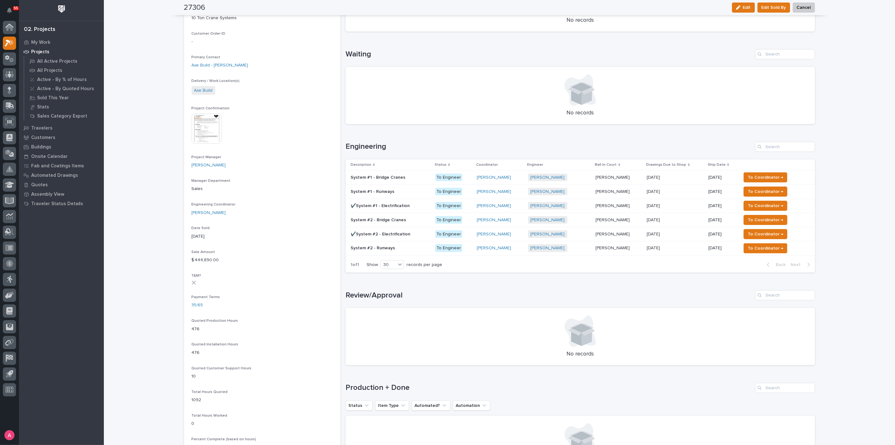
click at [692, 203] on p at bounding box center [675, 205] width 57 height 5
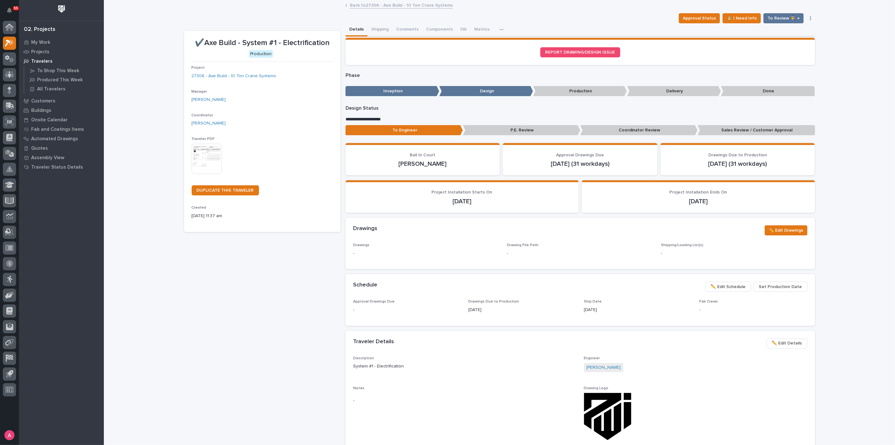
click at [768, 283] on span "Set Production Date" at bounding box center [780, 287] width 43 height 8
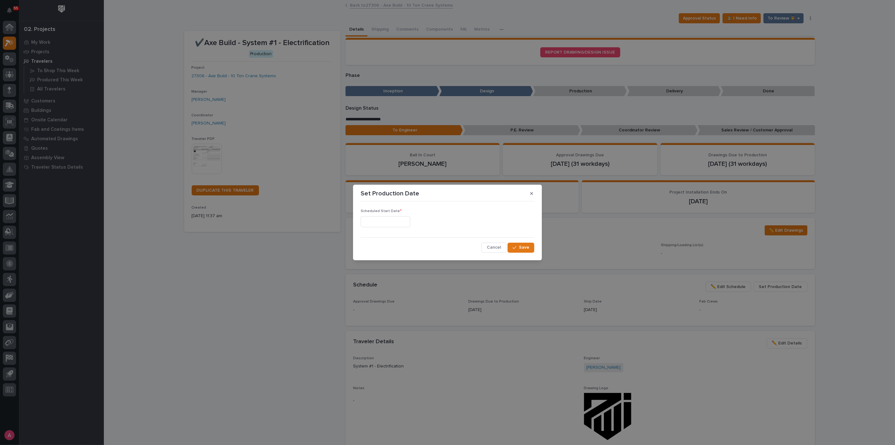
click at [410, 222] on input "text" at bounding box center [386, 221] width 50 height 11
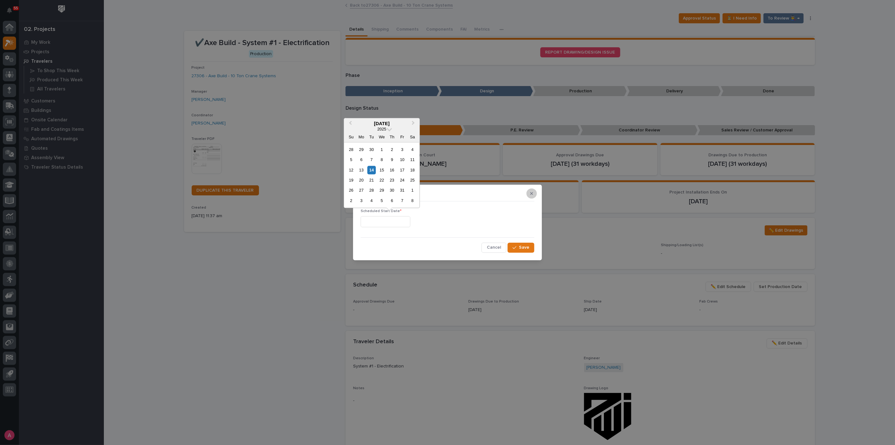
click at [534, 192] on button "button" at bounding box center [532, 193] width 10 height 10
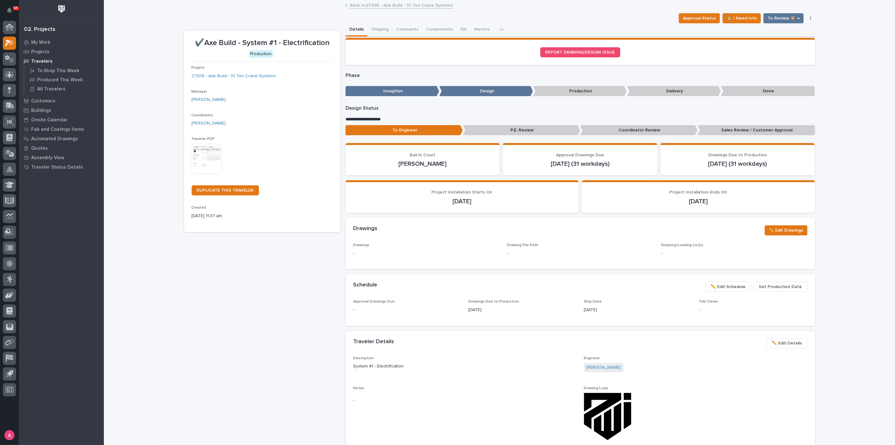
click at [786, 285] on span "Set Production Date" at bounding box center [780, 287] width 43 height 8
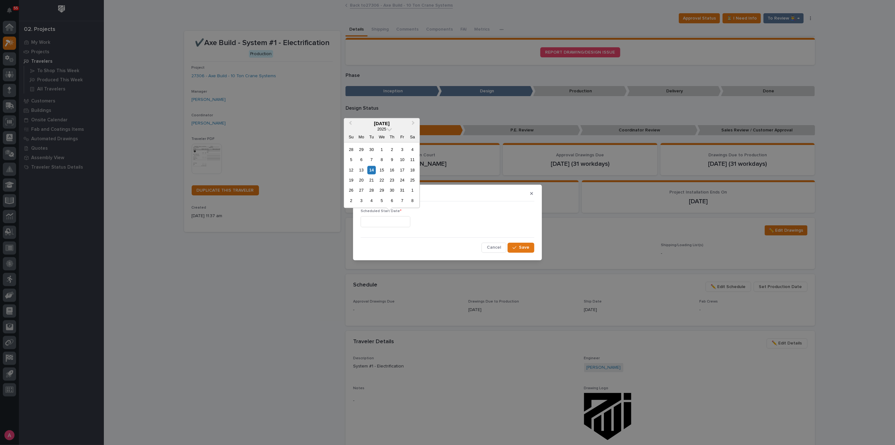
click at [403, 222] on input "text" at bounding box center [386, 221] width 50 height 11
click at [365, 203] on div "3" at bounding box center [361, 200] width 9 height 9
type input "**********"
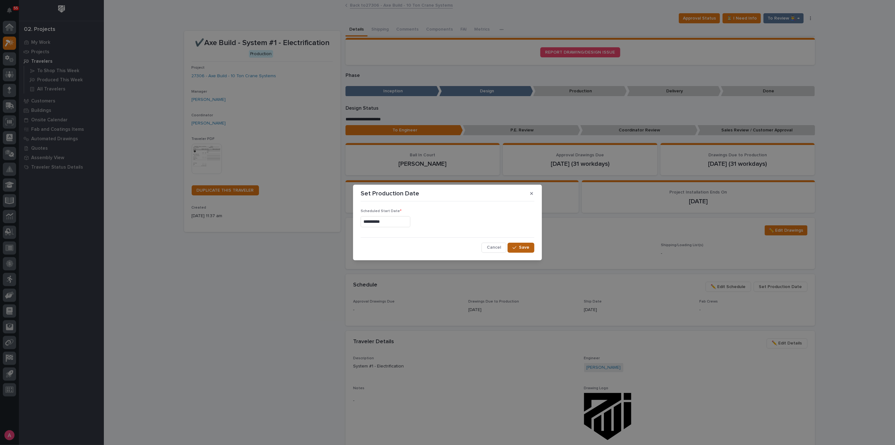
click at [529, 246] on span "Save" at bounding box center [524, 247] width 10 height 6
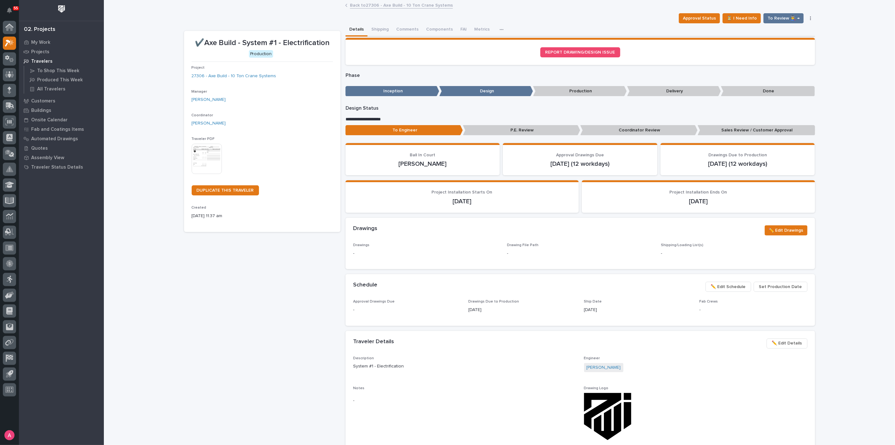
click at [388, 7] on link "Back to 27306 - Axe Build - 10 Ton Crane Systems" at bounding box center [401, 4] width 103 height 7
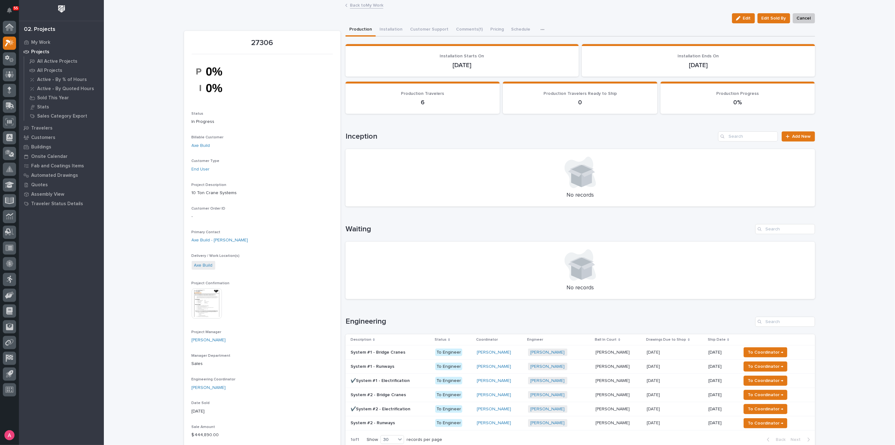
click at [677, 365] on p at bounding box center [675, 366] width 57 height 5
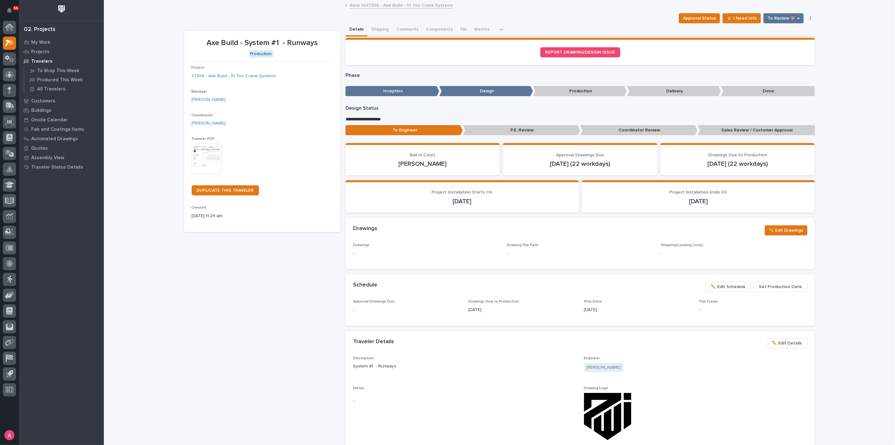
click at [779, 283] on span "Set Production Date" at bounding box center [780, 287] width 43 height 8
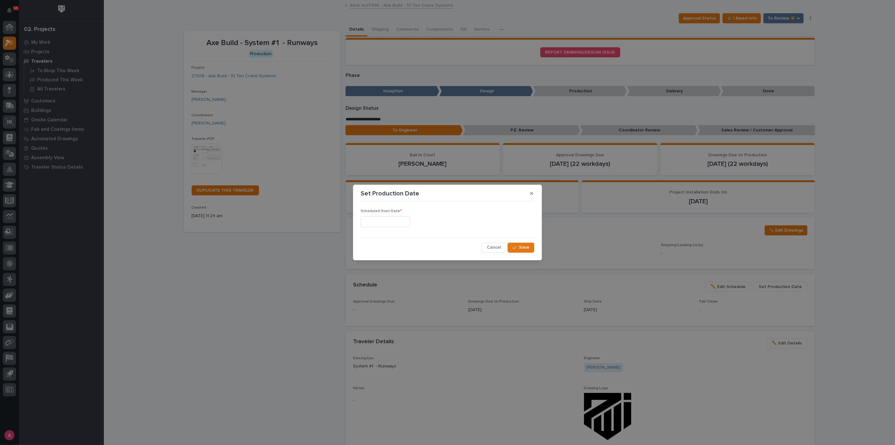
click at [406, 222] on input "text" at bounding box center [386, 221] width 50 height 11
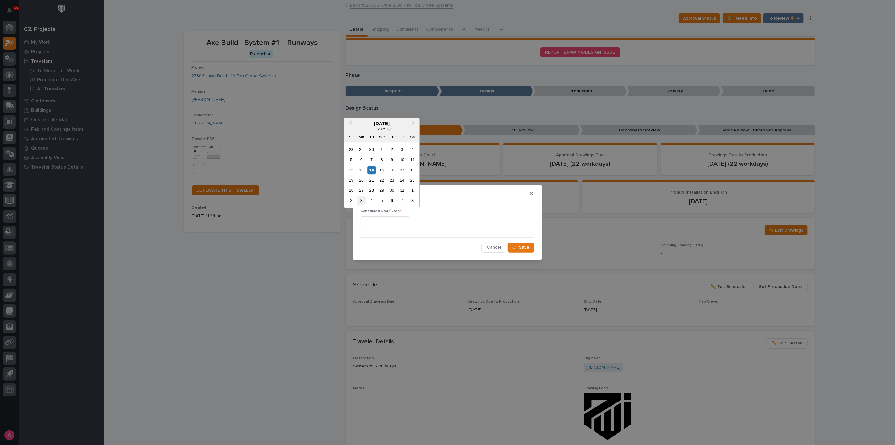
click at [364, 197] on div "3" at bounding box center [361, 200] width 9 height 9
type input "**********"
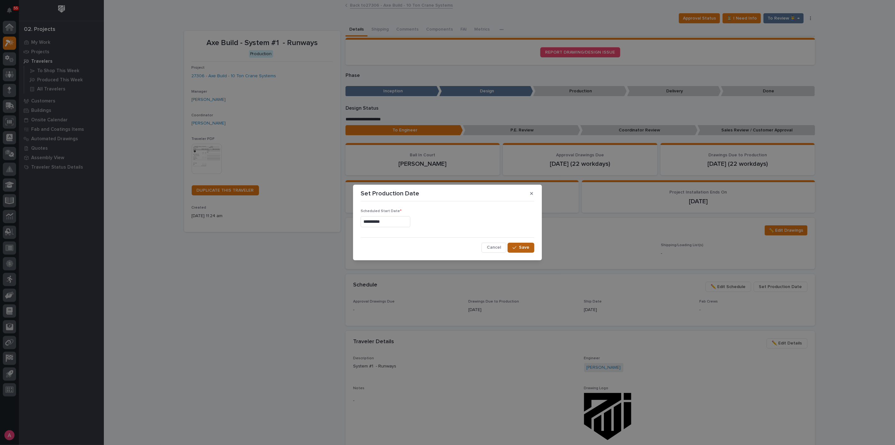
click at [528, 244] on span "Save" at bounding box center [524, 247] width 10 height 6
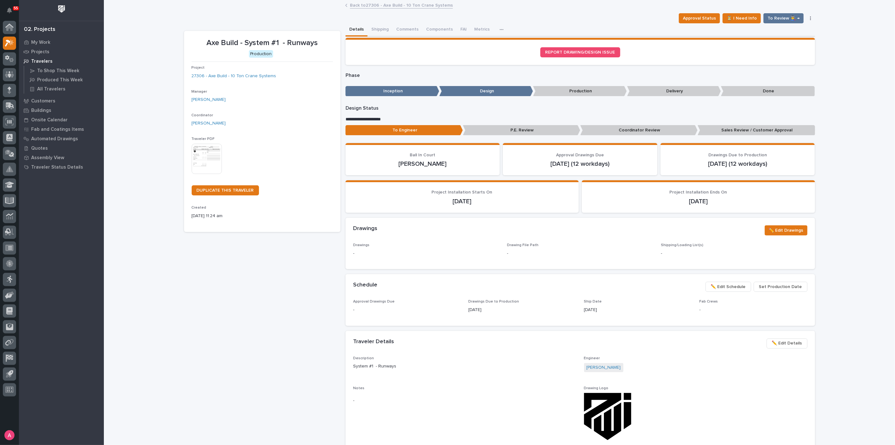
click at [373, 7] on link "Back to 27306 - Axe Build - 10 Ton Crane Systems" at bounding box center [401, 4] width 103 height 7
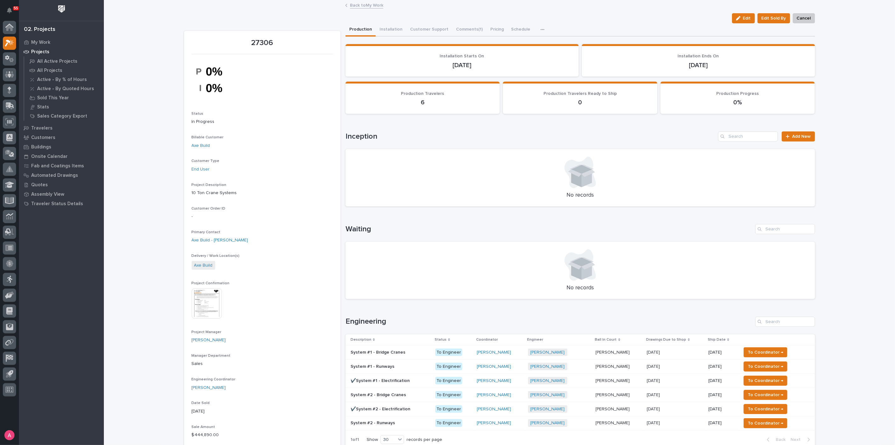
click at [686, 351] on p at bounding box center [675, 351] width 57 height 5
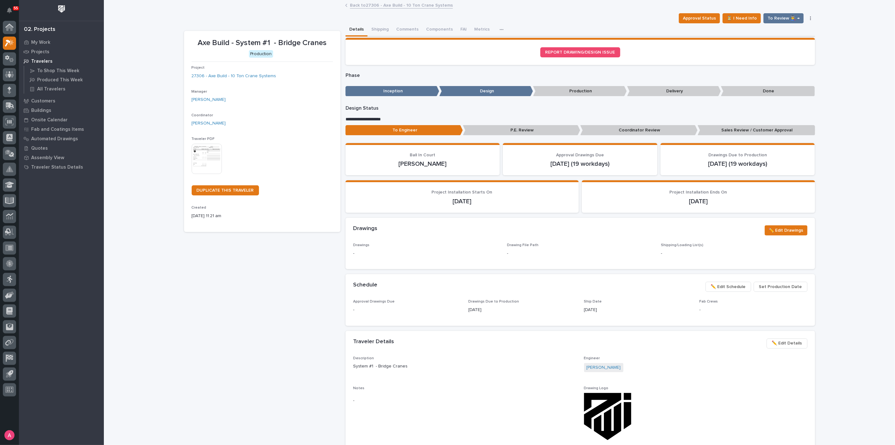
click at [781, 285] on span "Set Production Date" at bounding box center [780, 287] width 43 height 8
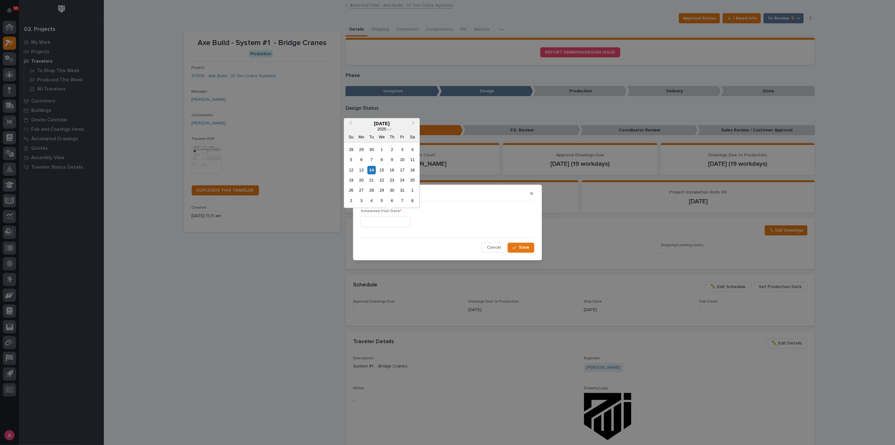
click at [385, 218] on input "text" at bounding box center [386, 221] width 50 height 11
click at [362, 201] on div "3" at bounding box center [361, 200] width 9 height 9
type input "**********"
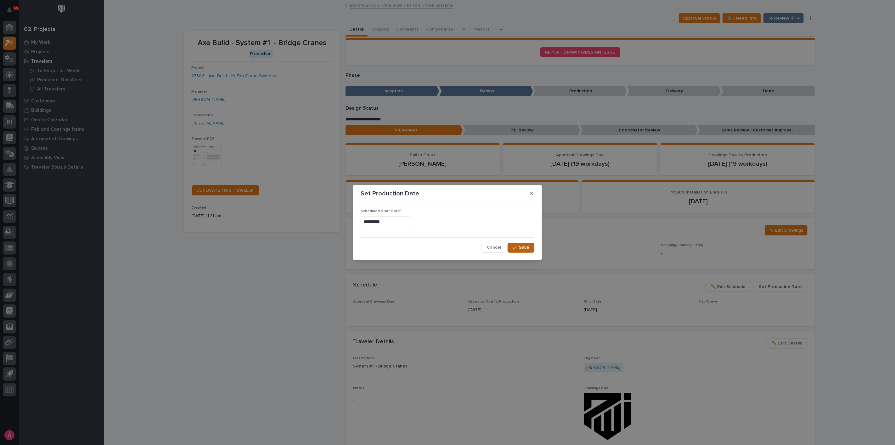
click at [526, 251] on button "Save" at bounding box center [521, 247] width 27 height 10
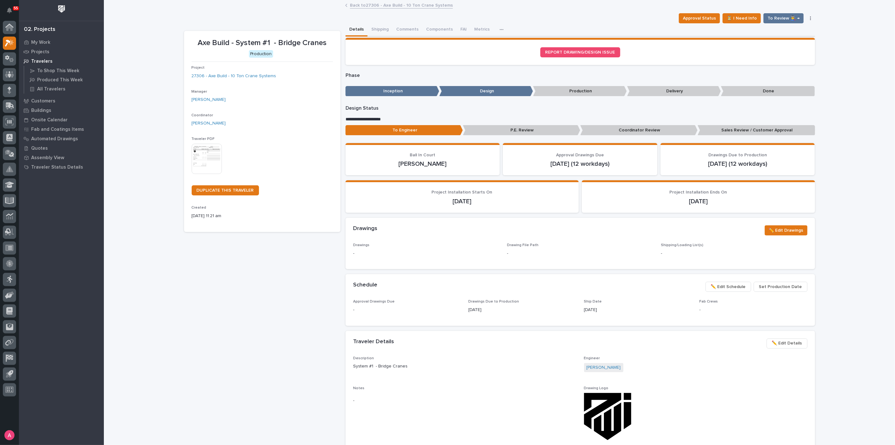
click at [362, 7] on link "Back to 27306 - Axe Build - 10 Ton Crane Systems" at bounding box center [401, 4] width 103 height 7
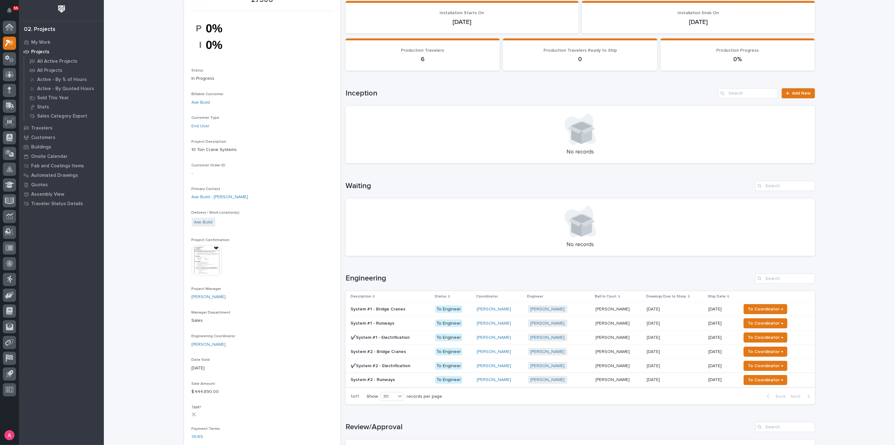
scroll to position [70, 0]
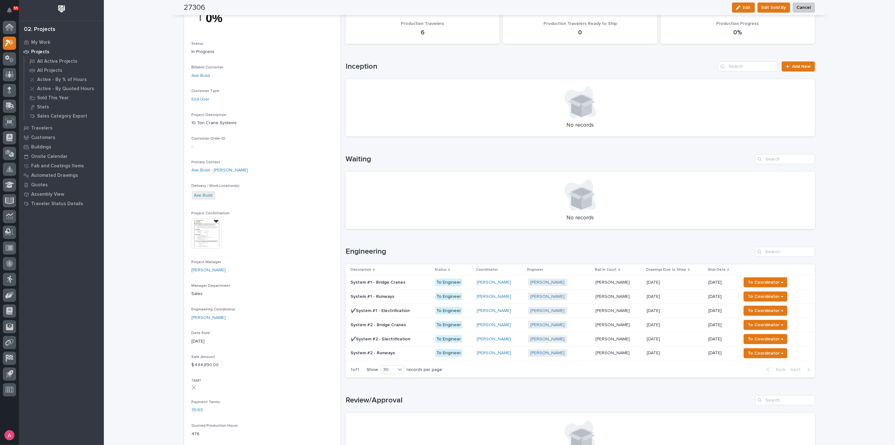
click at [680, 338] on p at bounding box center [675, 338] width 57 height 5
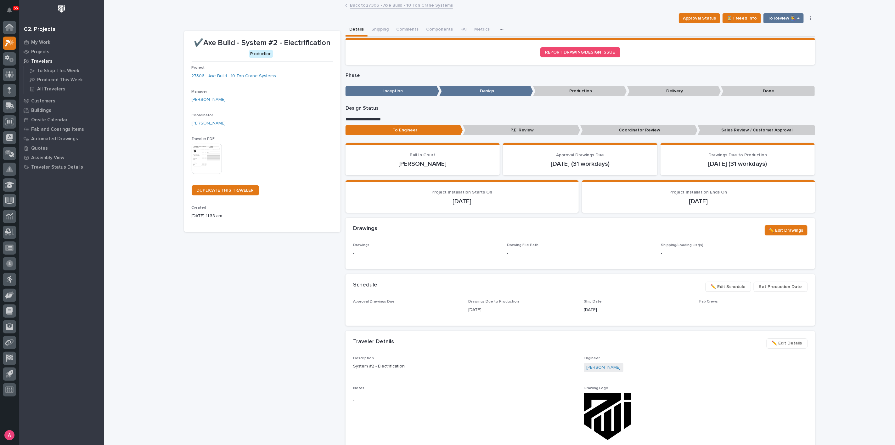
click at [769, 284] on span "Set Production Date" at bounding box center [780, 287] width 43 height 8
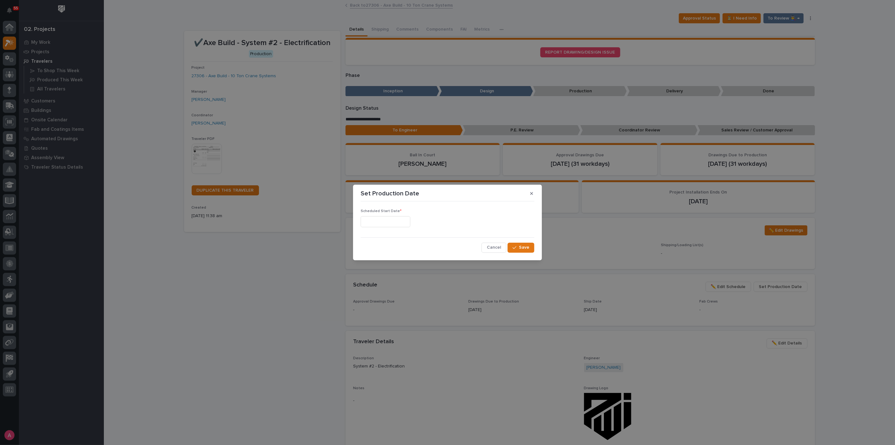
click at [387, 217] on input "text" at bounding box center [386, 221] width 50 height 11
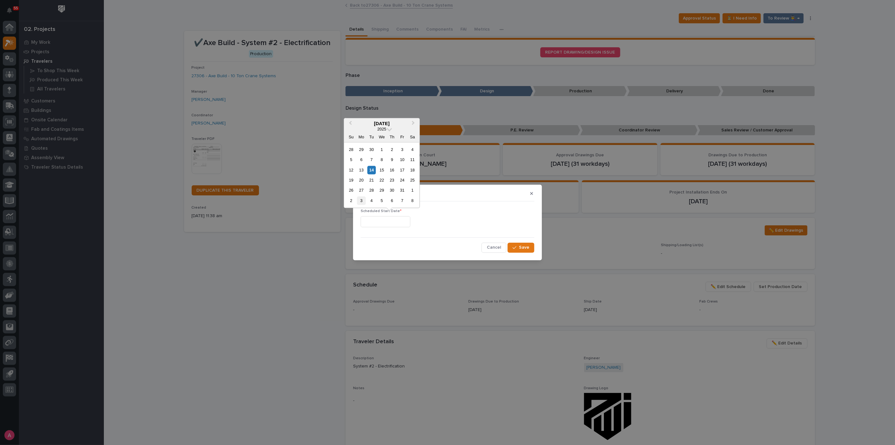
click at [360, 201] on div "3" at bounding box center [361, 200] width 9 height 9
type input "**********"
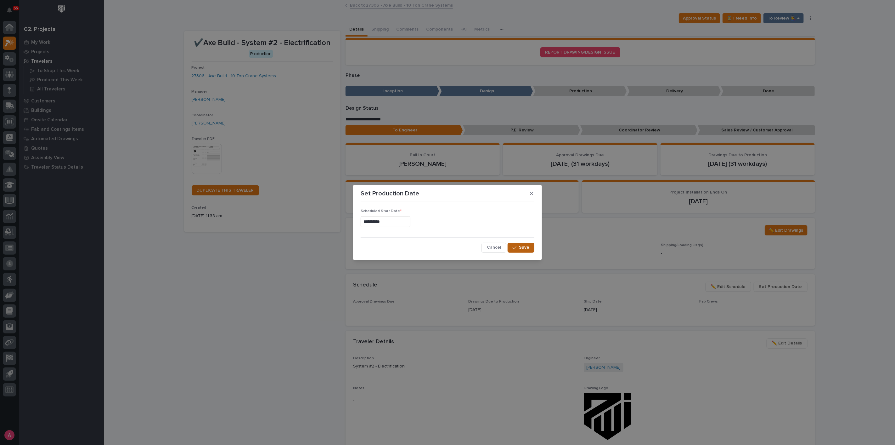
click at [530, 245] on button "Save" at bounding box center [521, 247] width 27 height 10
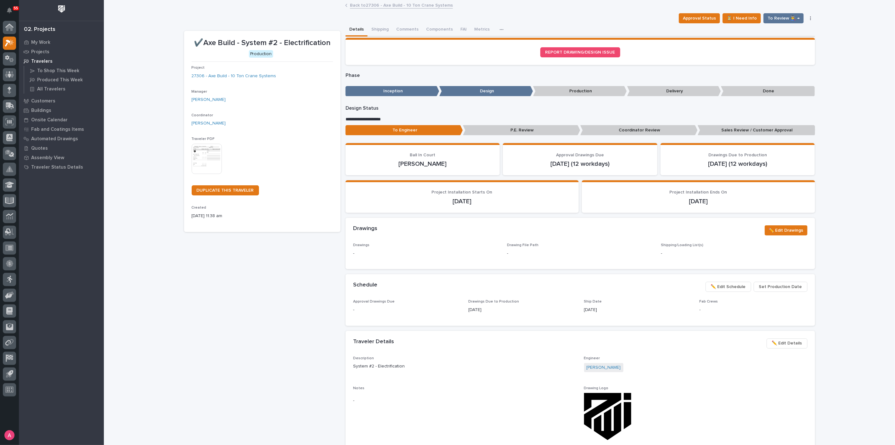
click at [378, 5] on link "Back to 27306 - Axe Build - 10 Ton Crane Systems" at bounding box center [401, 4] width 103 height 7
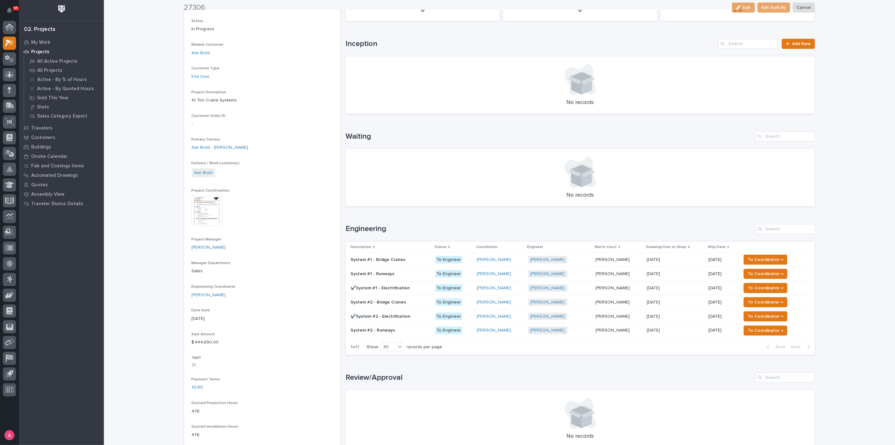
scroll to position [105, 0]
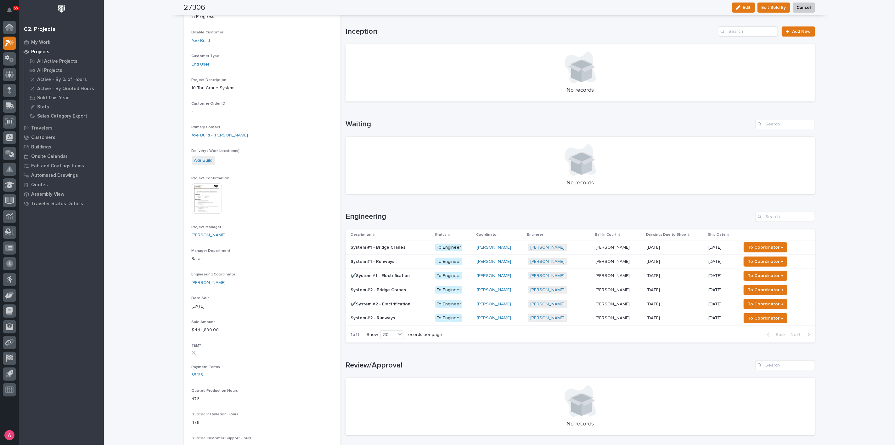
click at [676, 317] on p at bounding box center [675, 317] width 57 height 5
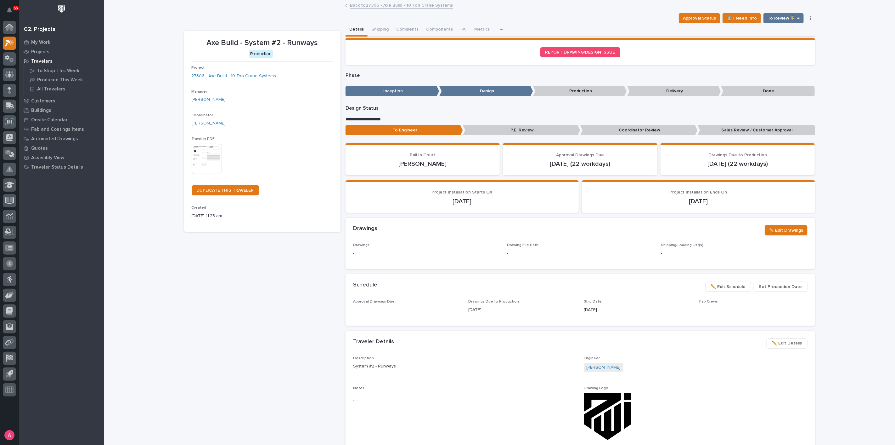
click at [788, 286] on span "Set Production Date" at bounding box center [780, 287] width 43 height 8
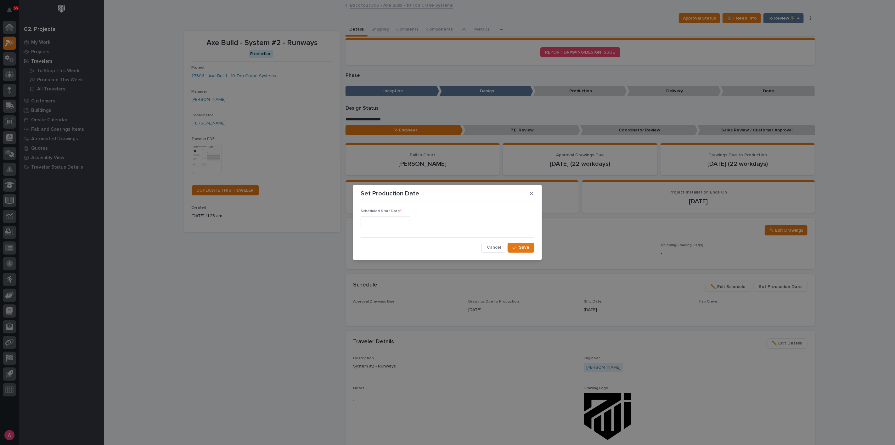
click at [385, 219] on input "text" at bounding box center [386, 221] width 50 height 11
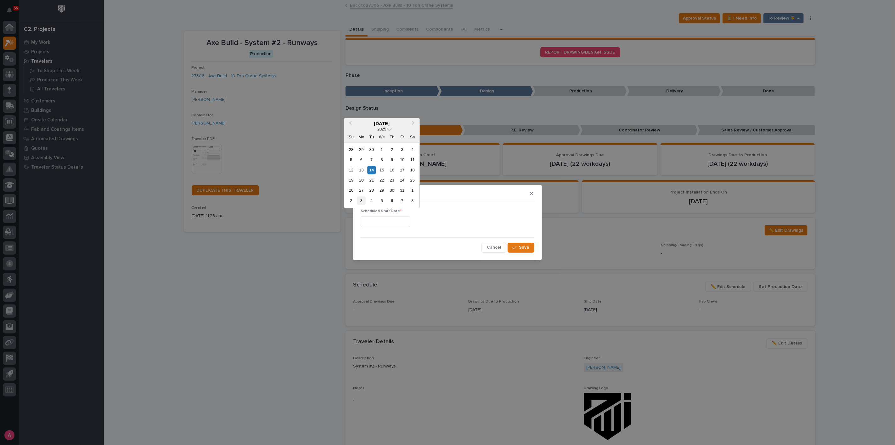
click at [364, 197] on div "3" at bounding box center [361, 200] width 9 height 9
type input "**********"
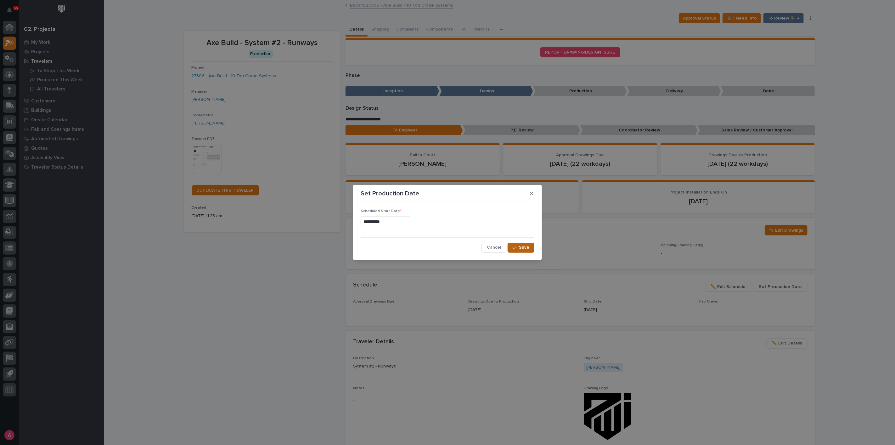
click at [531, 247] on button "Save" at bounding box center [521, 247] width 27 height 10
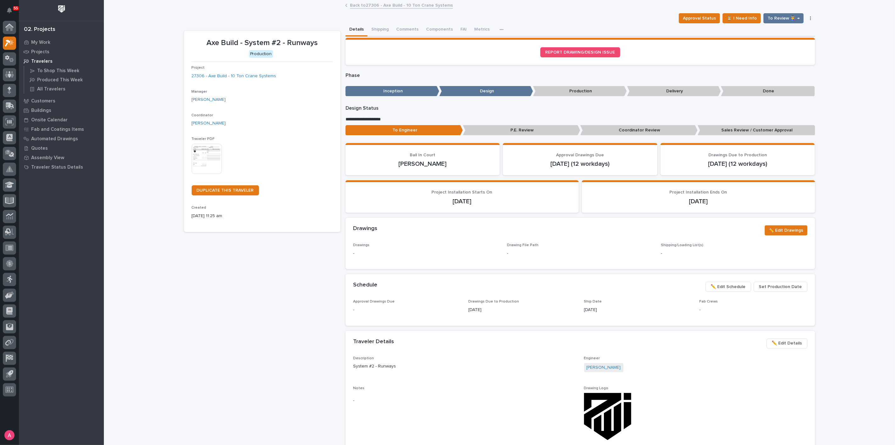
click at [352, 5] on link "Back to 27306 - Axe Build - 10 Ton Crane Systems" at bounding box center [401, 4] width 103 height 7
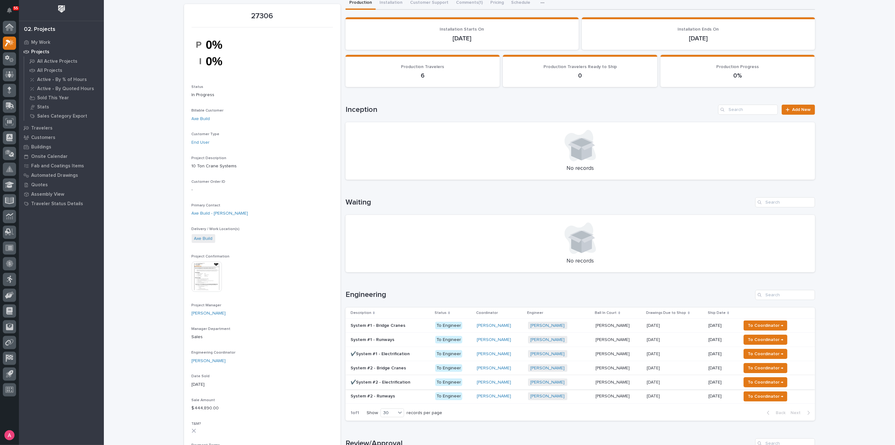
scroll to position [70, 0]
